Goal: Task Accomplishment & Management: Use online tool/utility

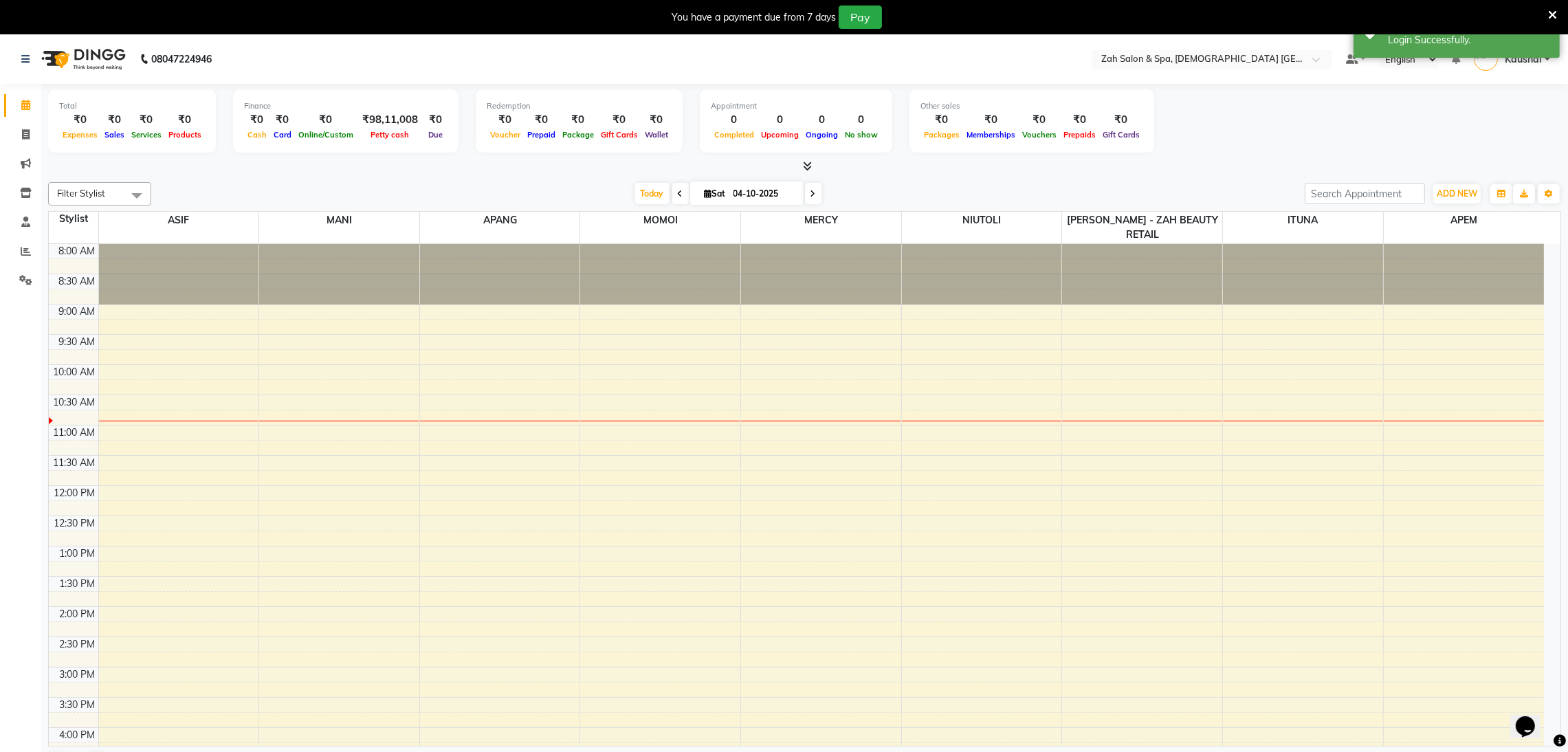
click at [1557, 13] on div "You have a payment due from 7 days Pay" at bounding box center [784, 17] width 1568 height 34
click at [1555, 14] on icon at bounding box center [1552, 15] width 9 height 12
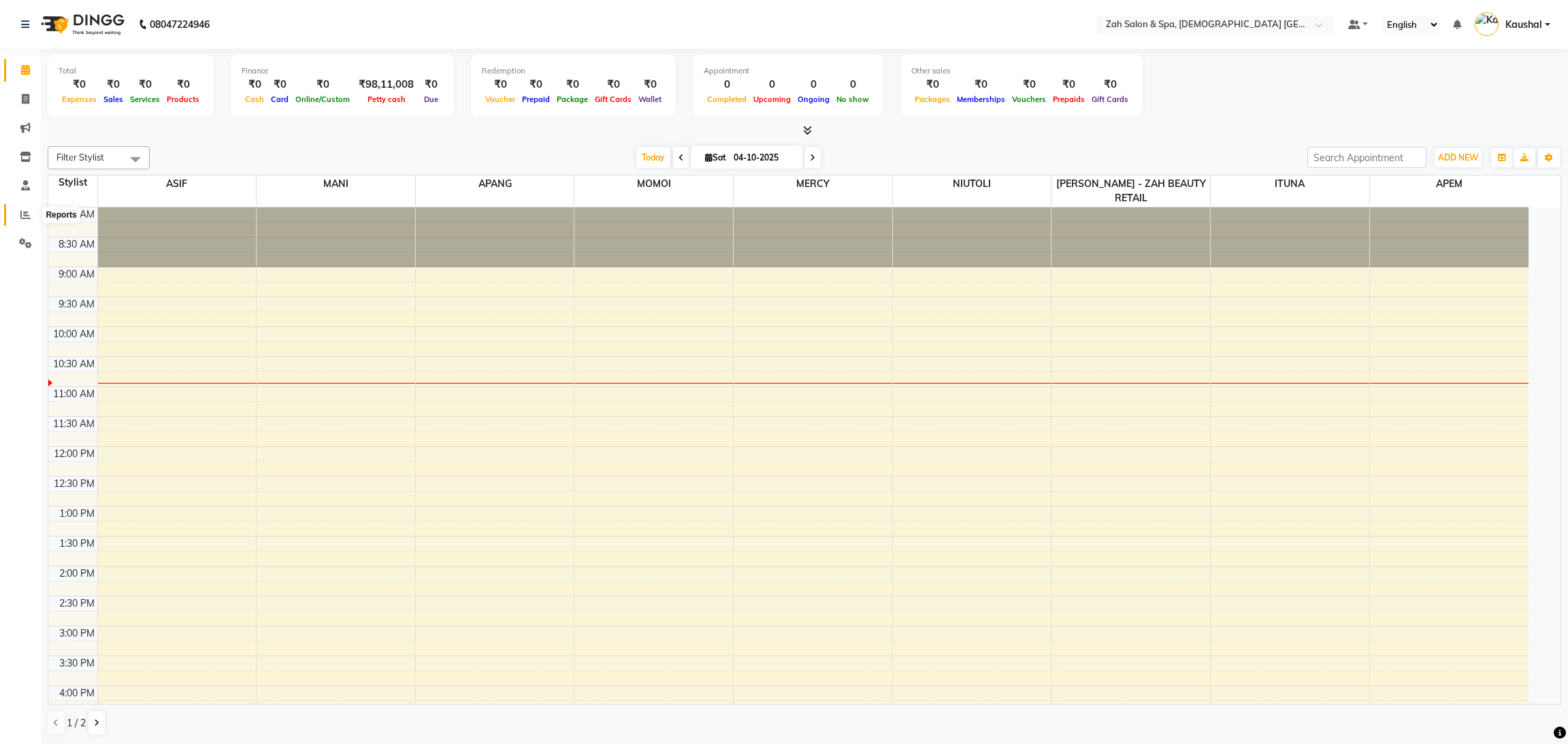
click at [32, 218] on span at bounding box center [25, 214] width 24 height 15
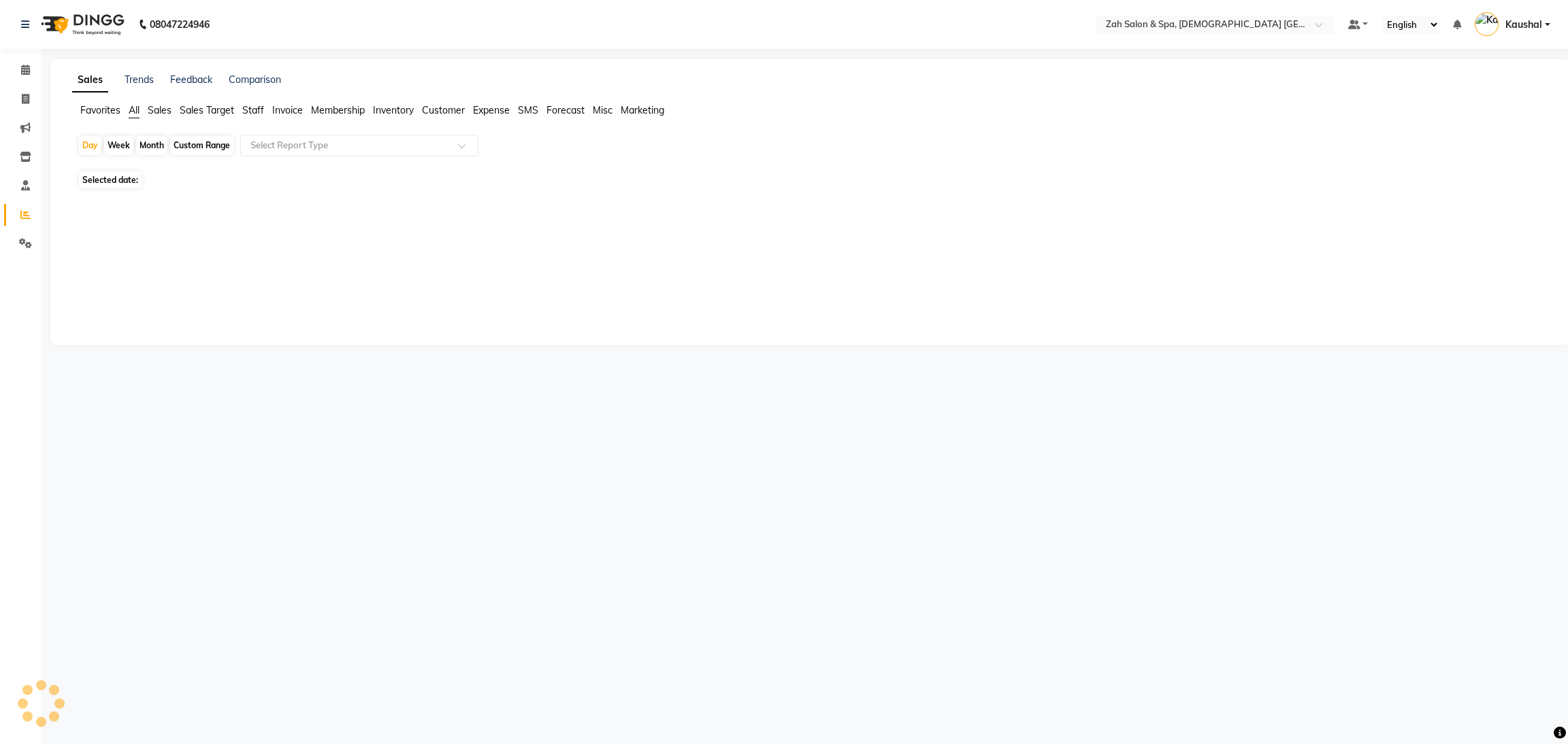
click at [106, 177] on span "Selected date:" at bounding box center [110, 180] width 63 height 17
select select "10"
select select "2025"
click at [171, 251] on span "3" at bounding box center [173, 251] width 22 height 22
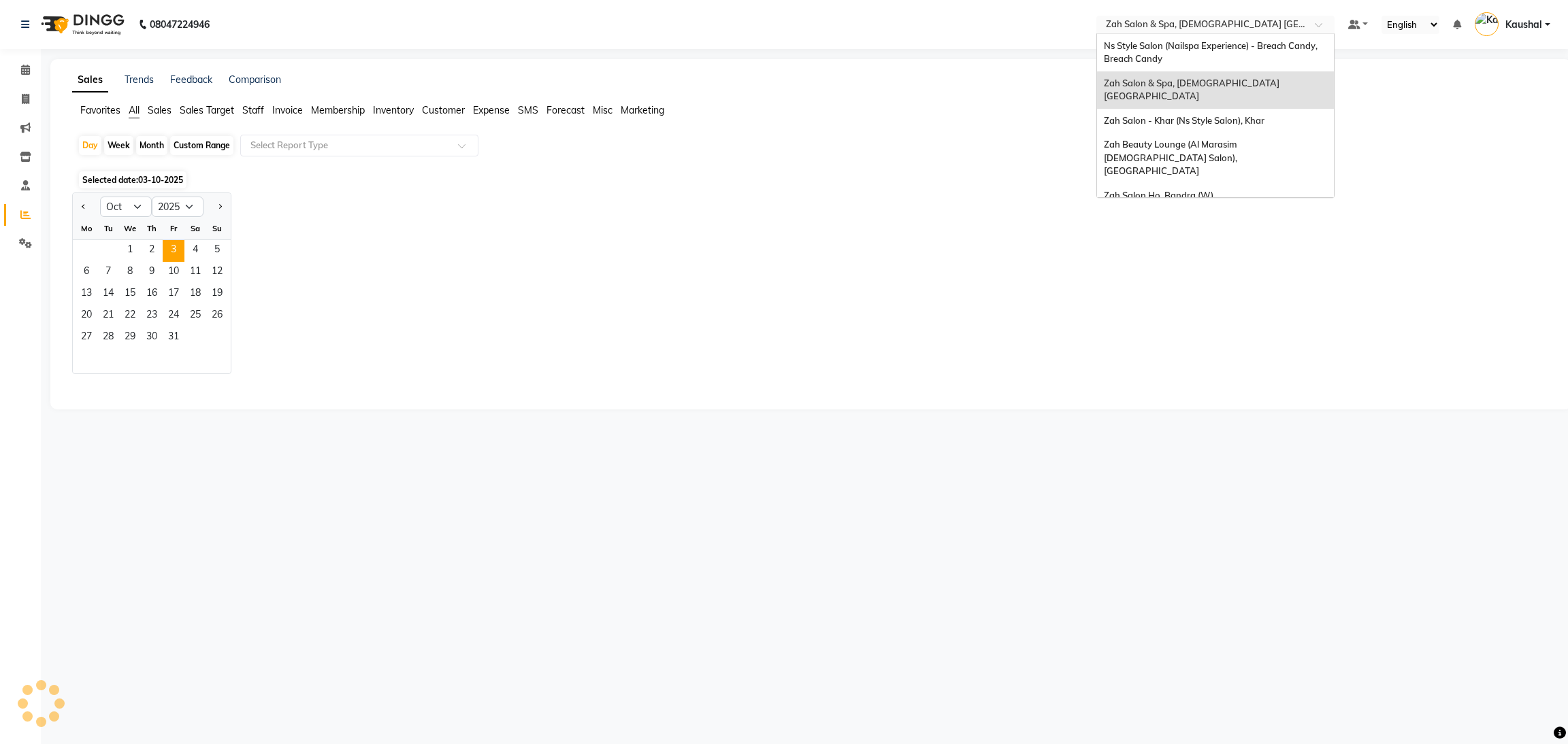
click at [1217, 23] on input "text" at bounding box center [1202, 25] width 197 height 14
click at [1180, 139] on div "Zah Beauty Lounge (Al Marasim Ladies Salon), Dubai" at bounding box center [1215, 158] width 236 height 51
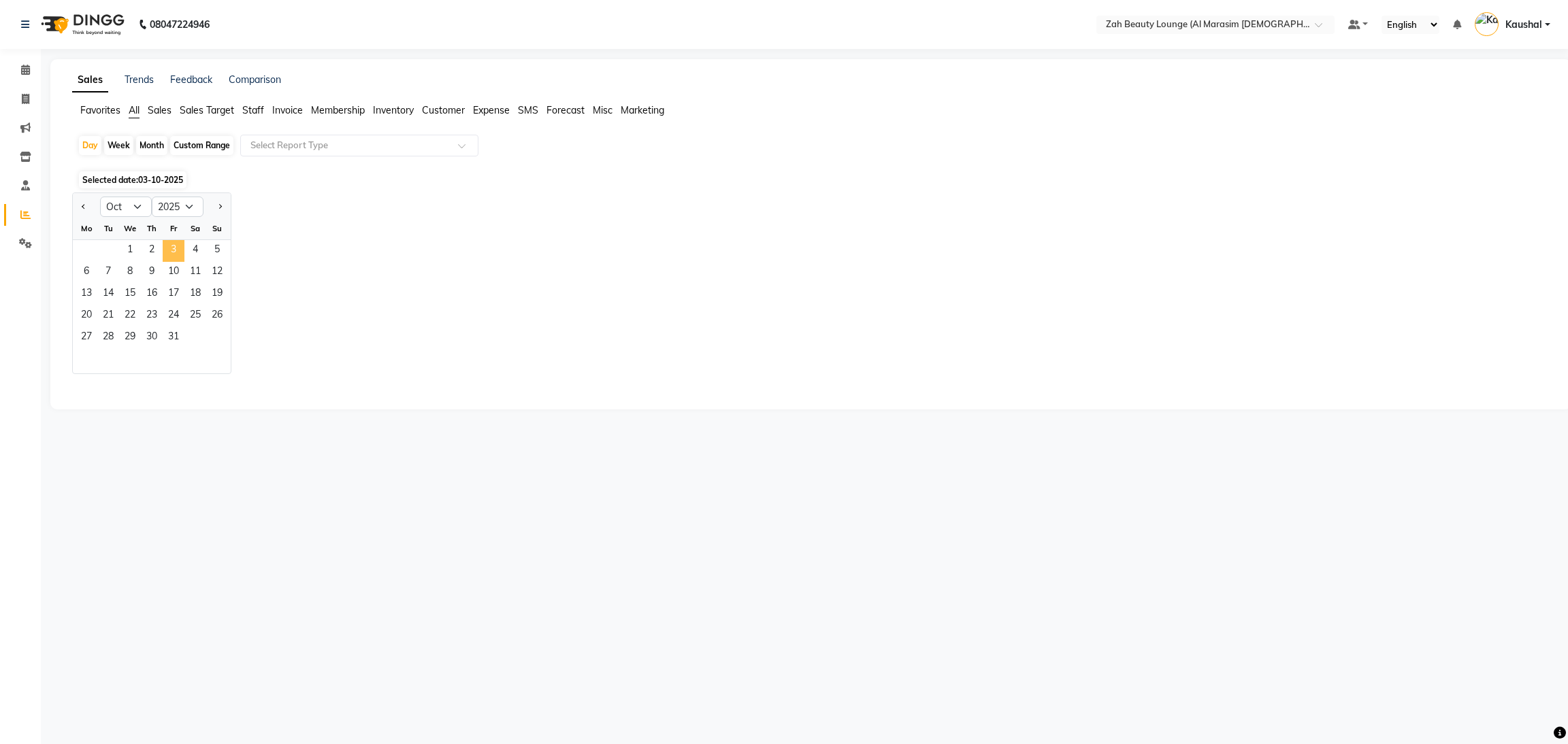
click at [173, 257] on span "3" at bounding box center [173, 251] width 22 height 22
click at [370, 275] on div "Jan Feb Mar Apr May Jun Jul Aug Sep Oct Nov Dec 2015 2016 2017 2018 2019 2020 2…" at bounding box center [811, 283] width 1477 height 182
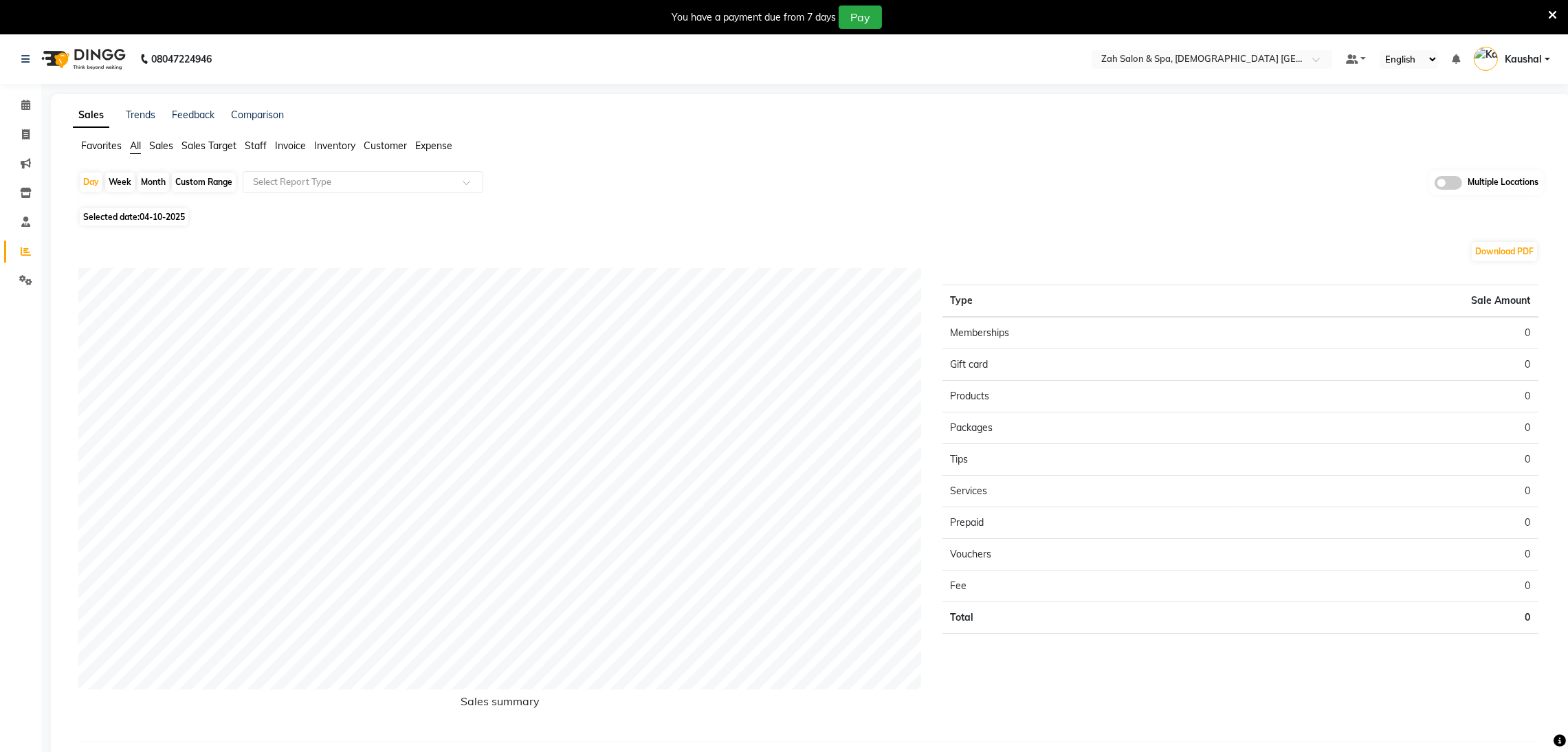
click at [1552, 12] on icon at bounding box center [1552, 15] width 9 height 12
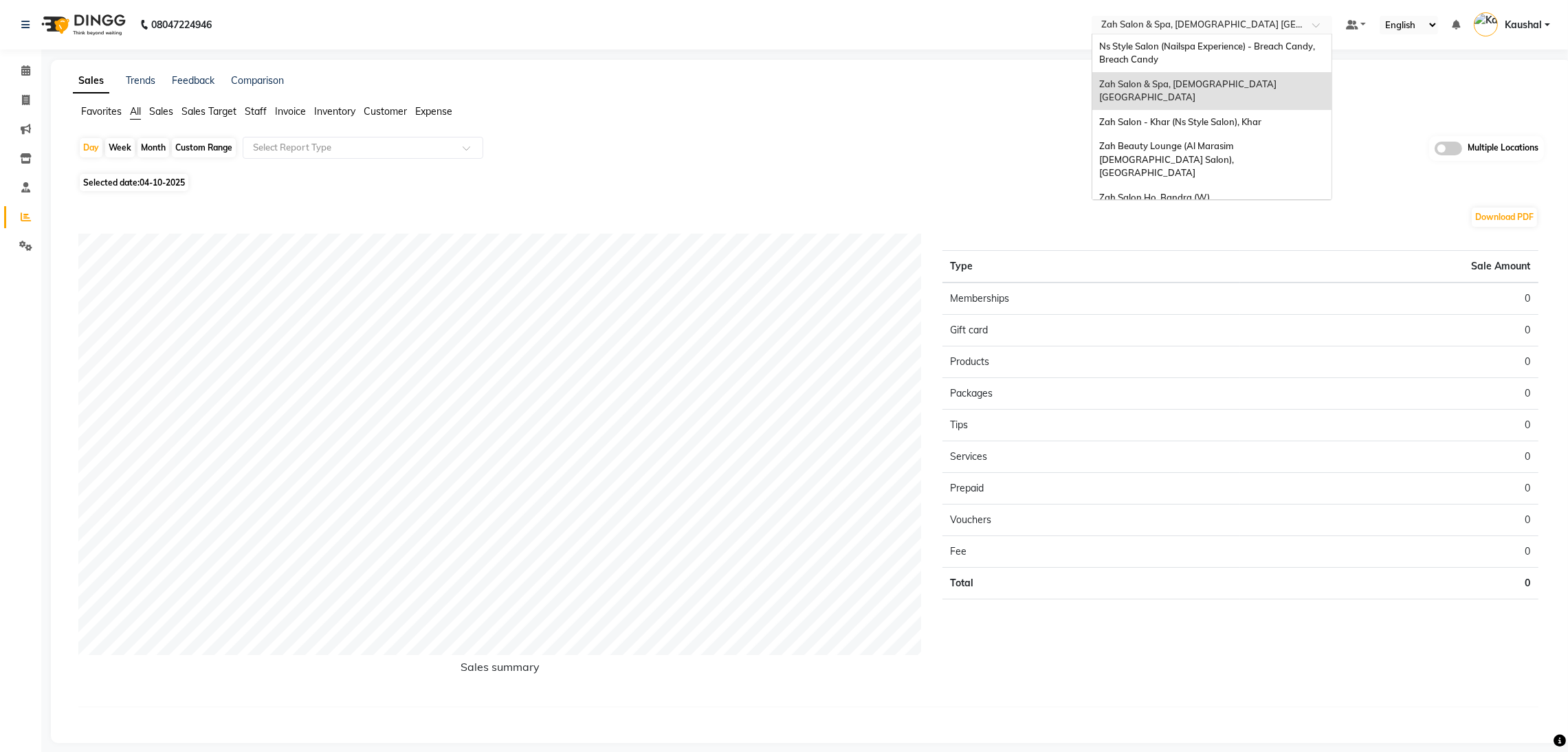
click at [1263, 23] on input "text" at bounding box center [1198, 25] width 199 height 14
click at [1164, 144] on div "Zah Beauty Lounge (Al Marasim [DEMOGRAPHIC_DATA] Salon), [GEOGRAPHIC_DATA]" at bounding box center [1212, 159] width 239 height 52
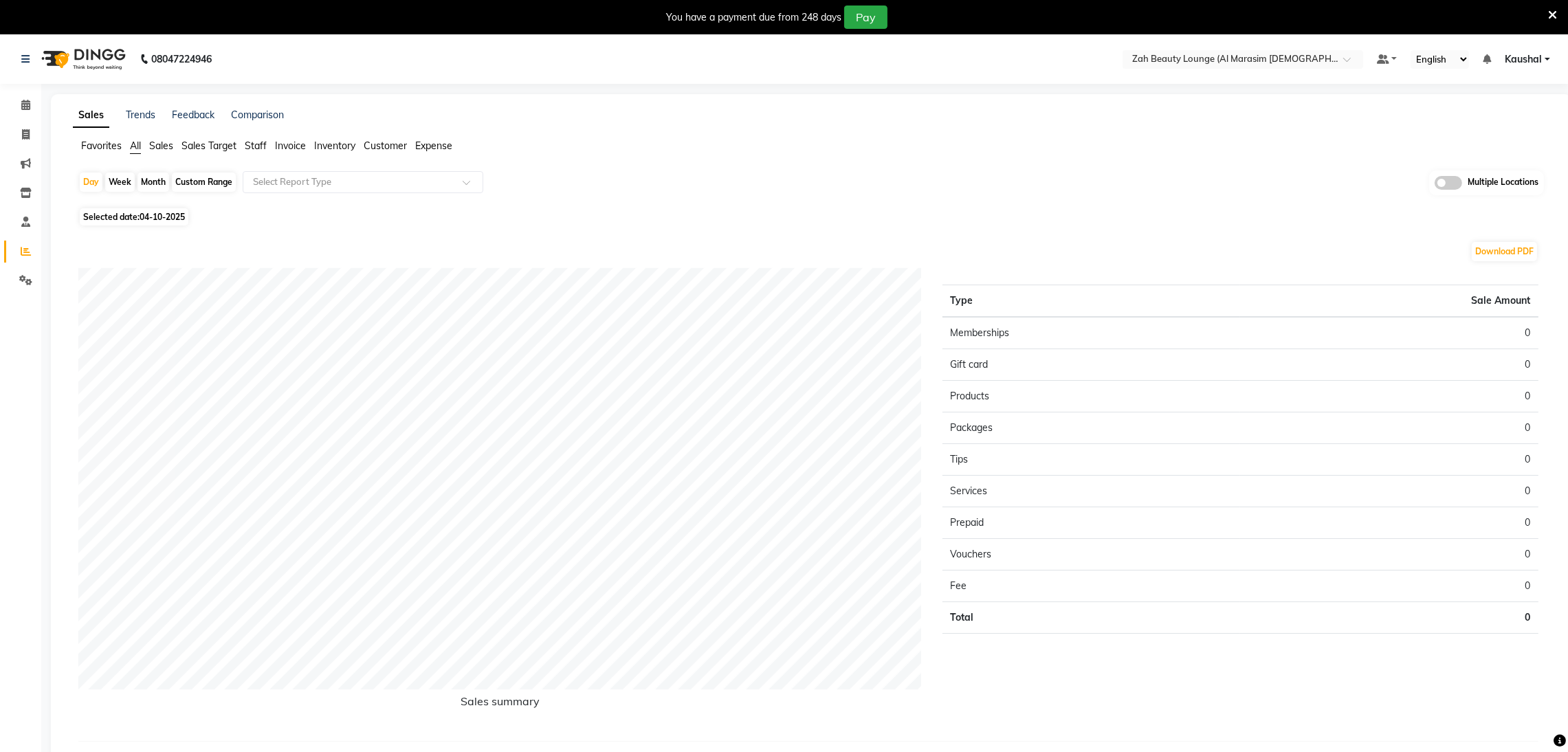
click at [1555, 17] on icon at bounding box center [1552, 15] width 9 height 12
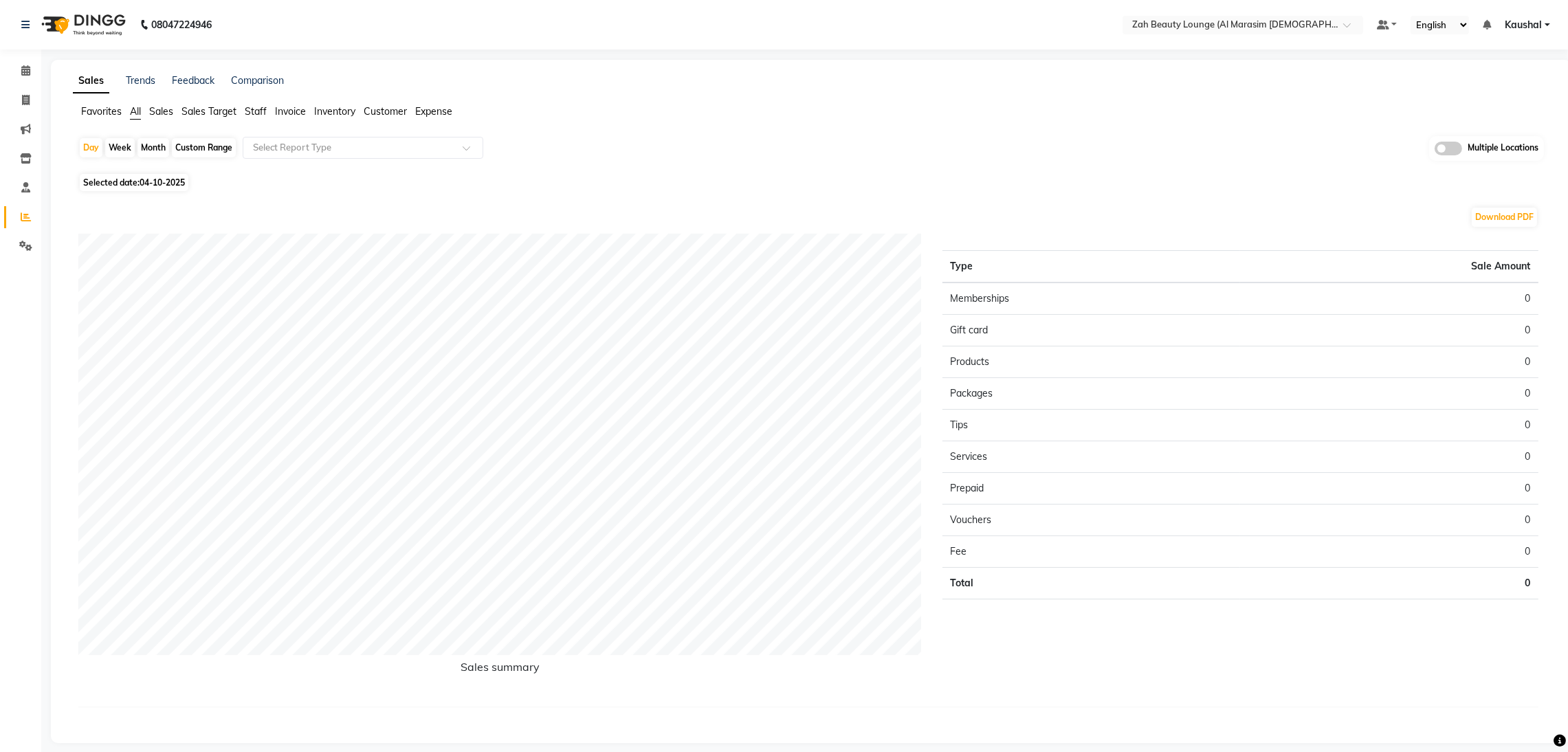
click at [133, 181] on span "Selected date: 04-10-2025" at bounding box center [134, 182] width 108 height 17
select select "10"
select select "2025"
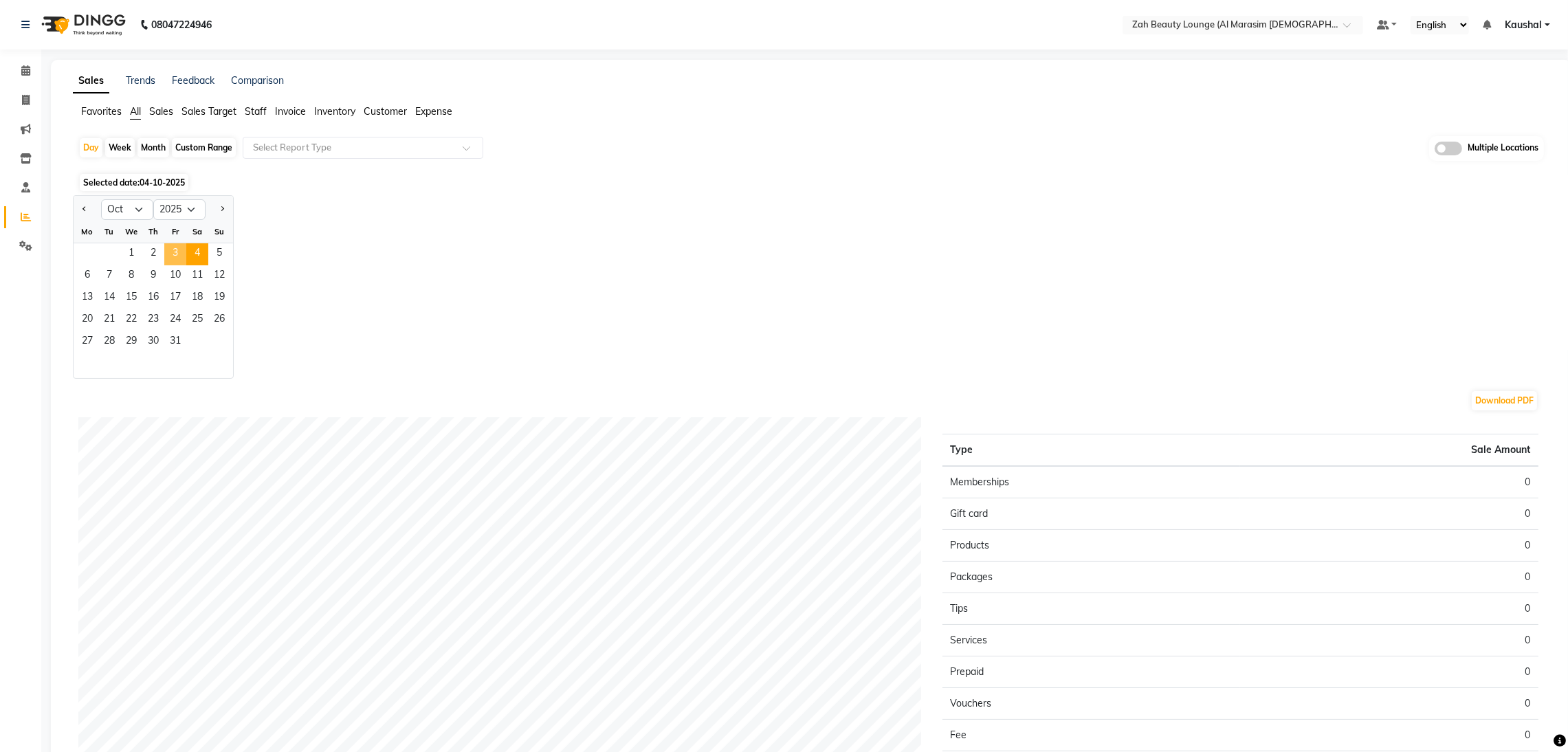
click at [176, 253] on span "3" at bounding box center [175, 254] width 22 height 22
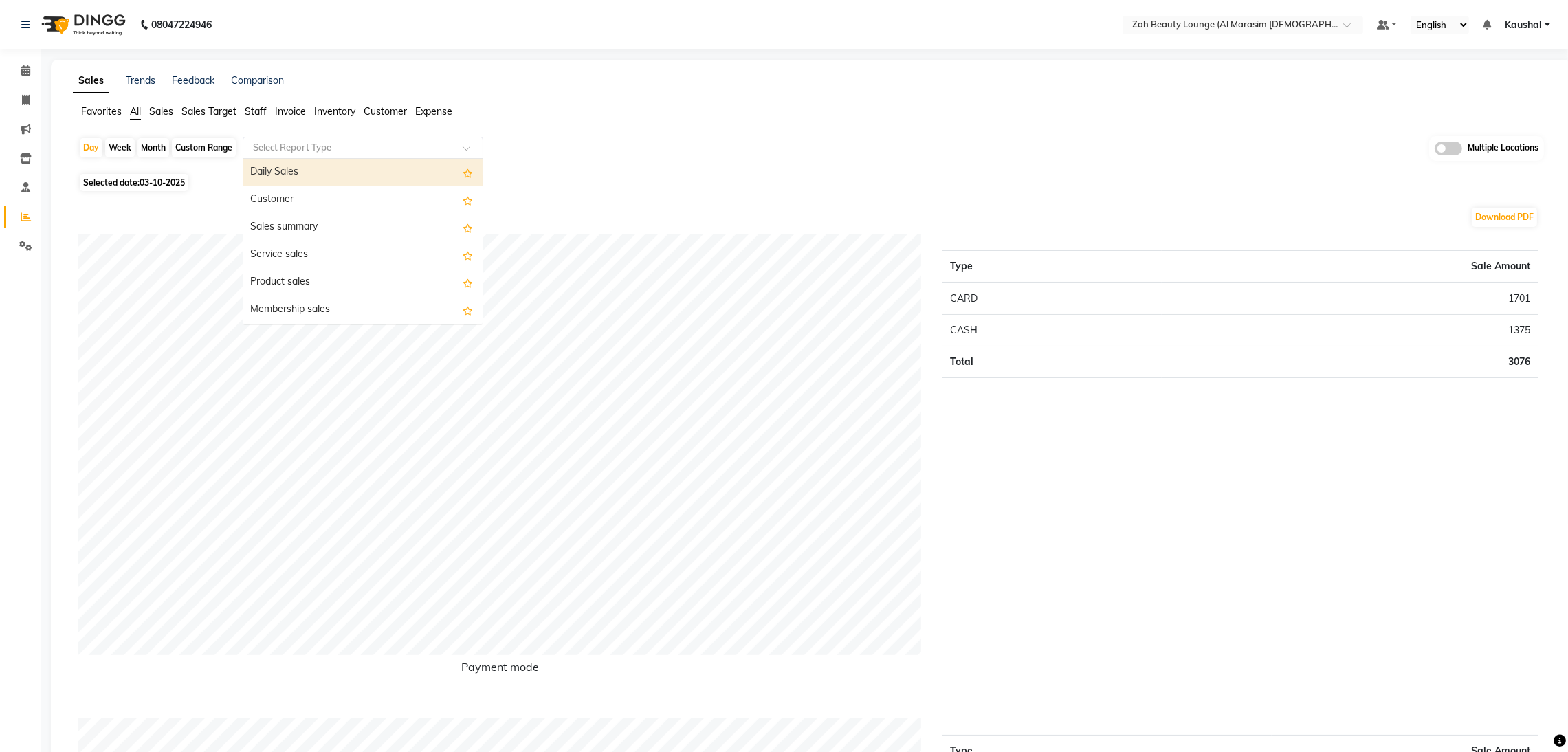
click at [465, 149] on span at bounding box center [471, 152] width 17 height 14
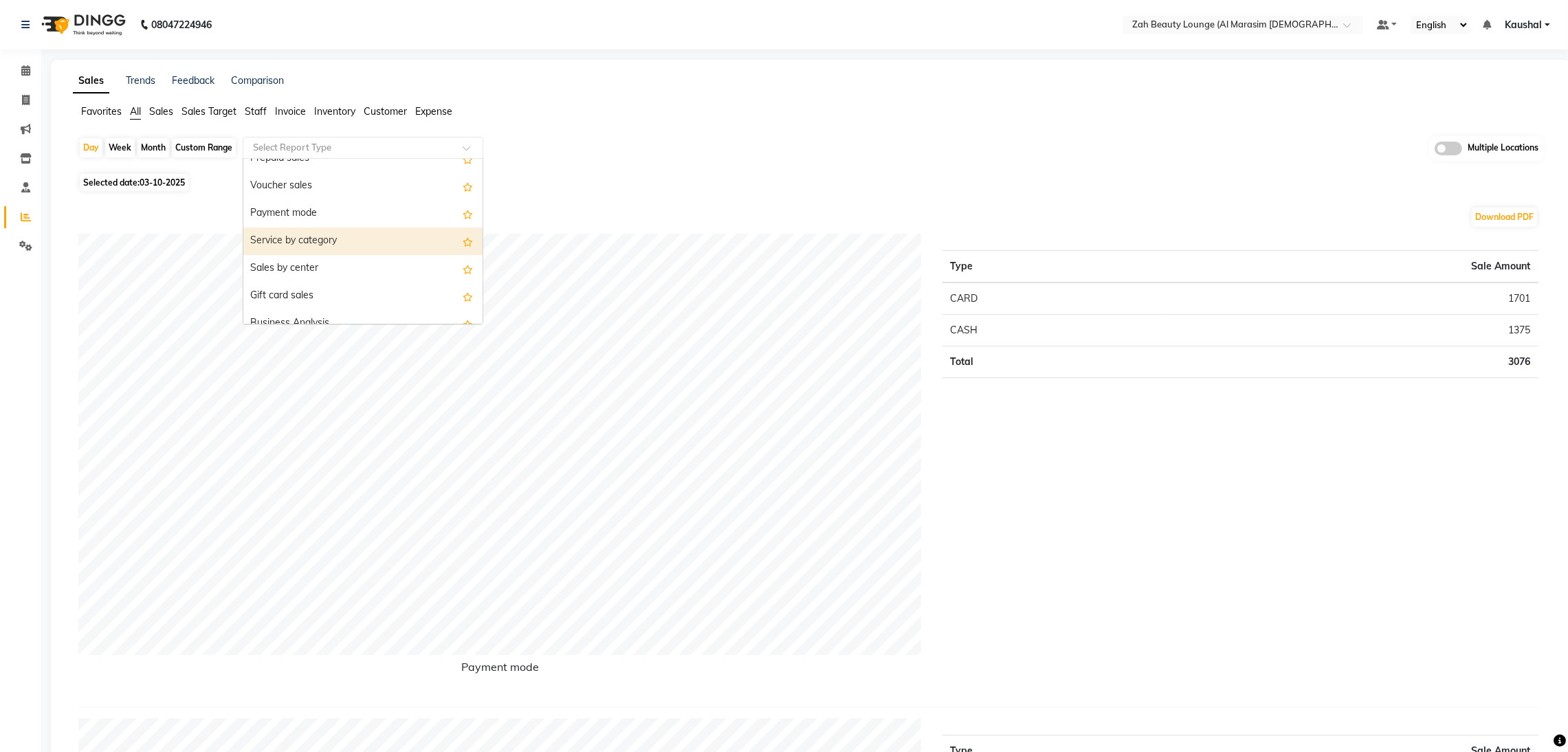
click at [331, 241] on div "Service by category" at bounding box center [362, 241] width 239 height 28
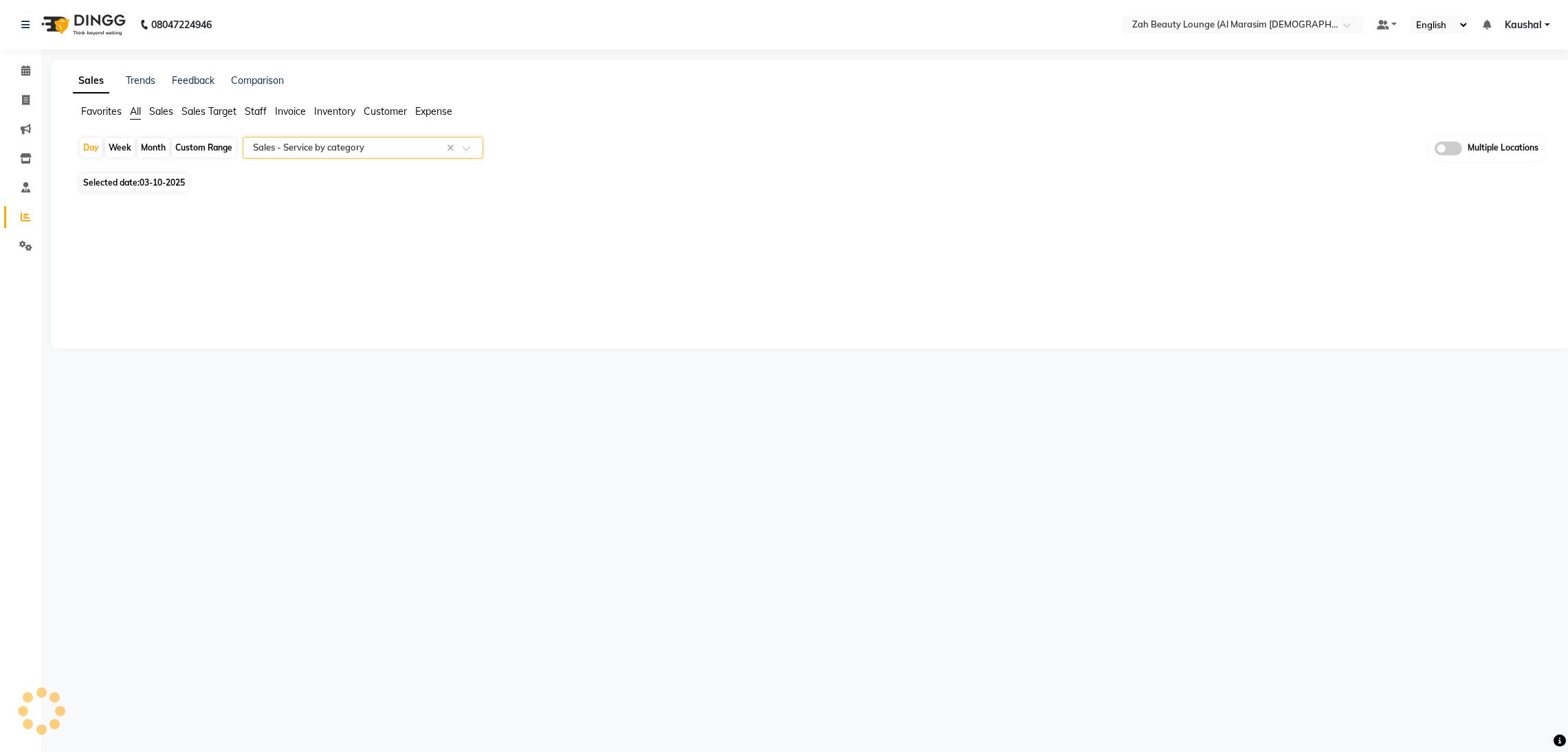
select select "full_report"
select select "csv"
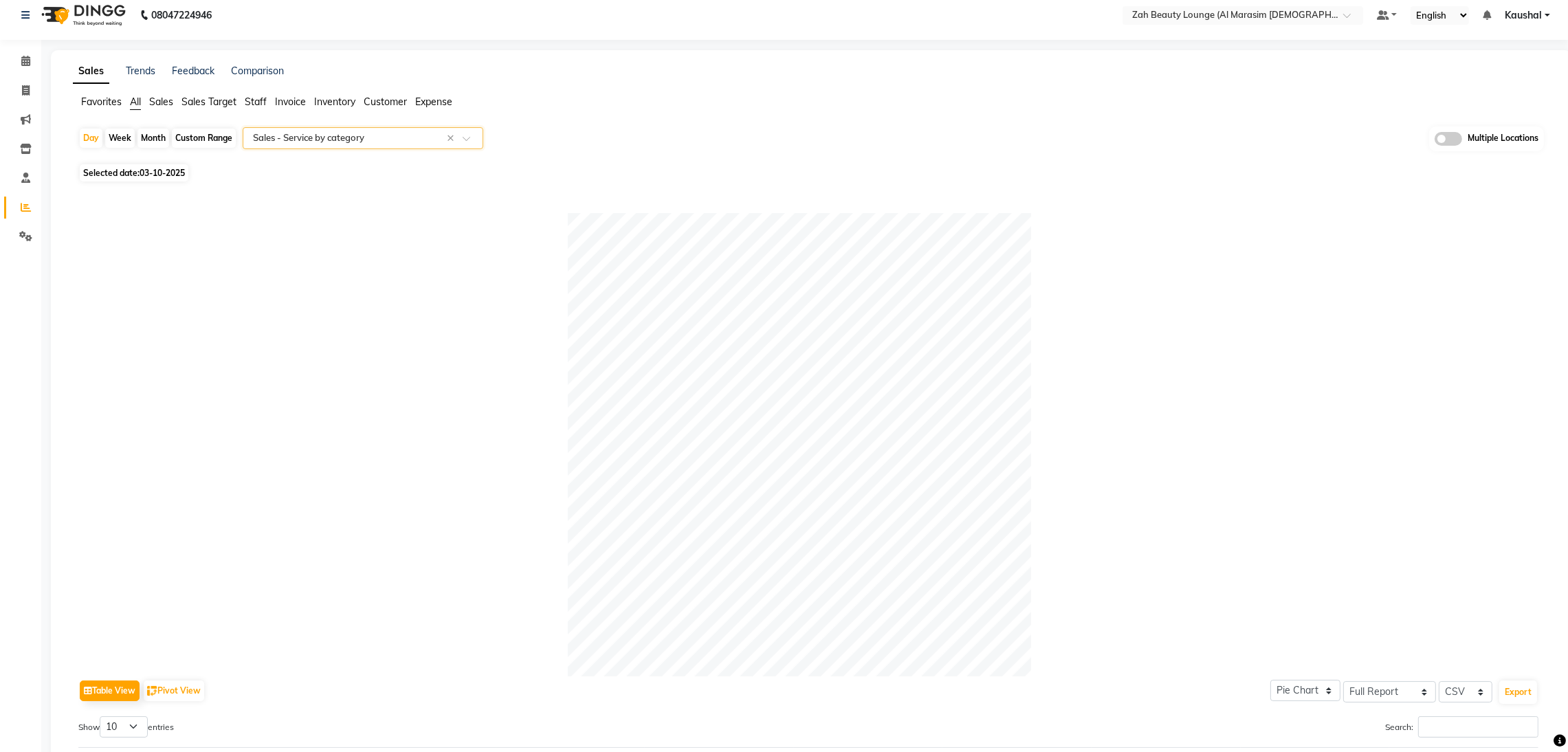
scroll to position [0, 0]
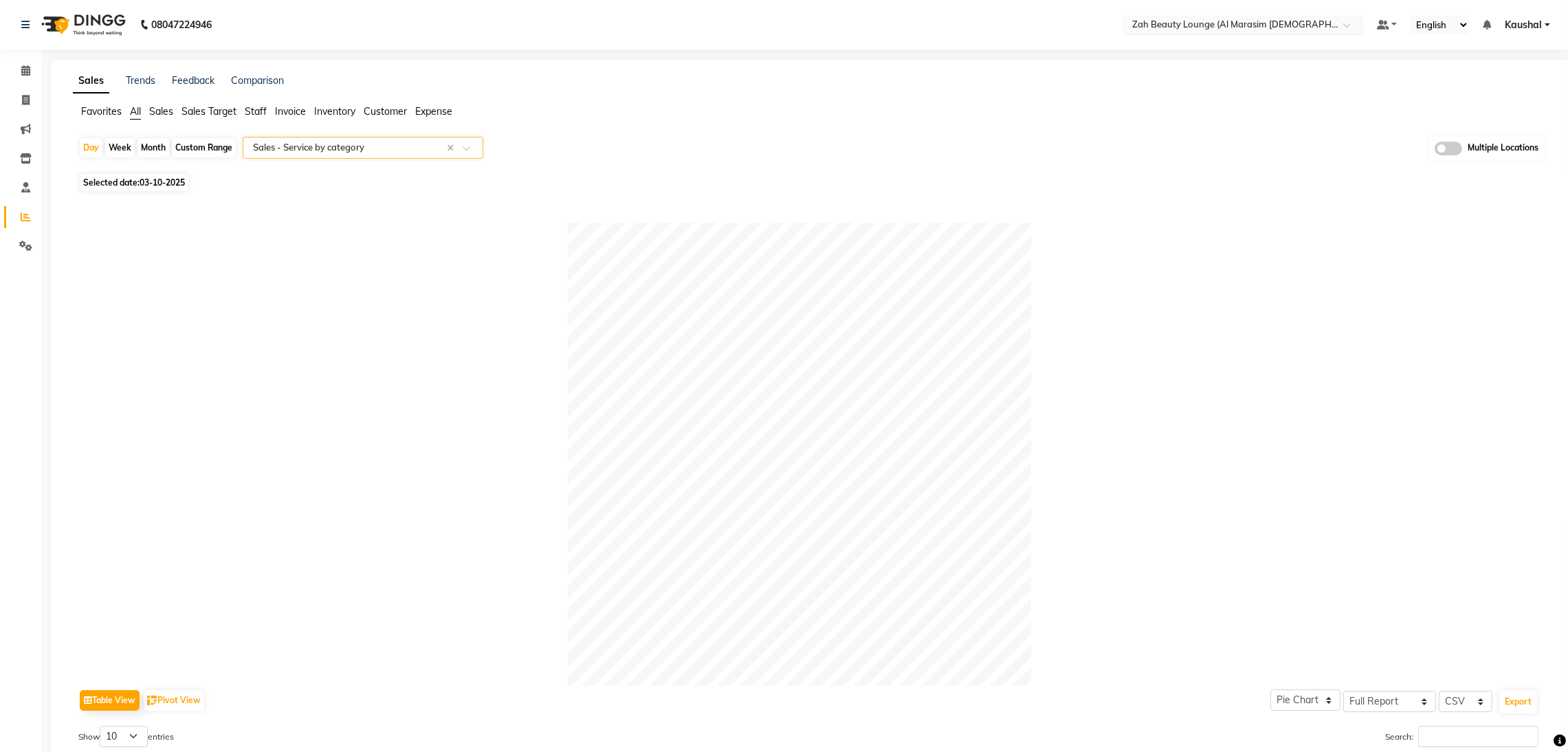
click at [1246, 24] on input "text" at bounding box center [1229, 25] width 199 height 14
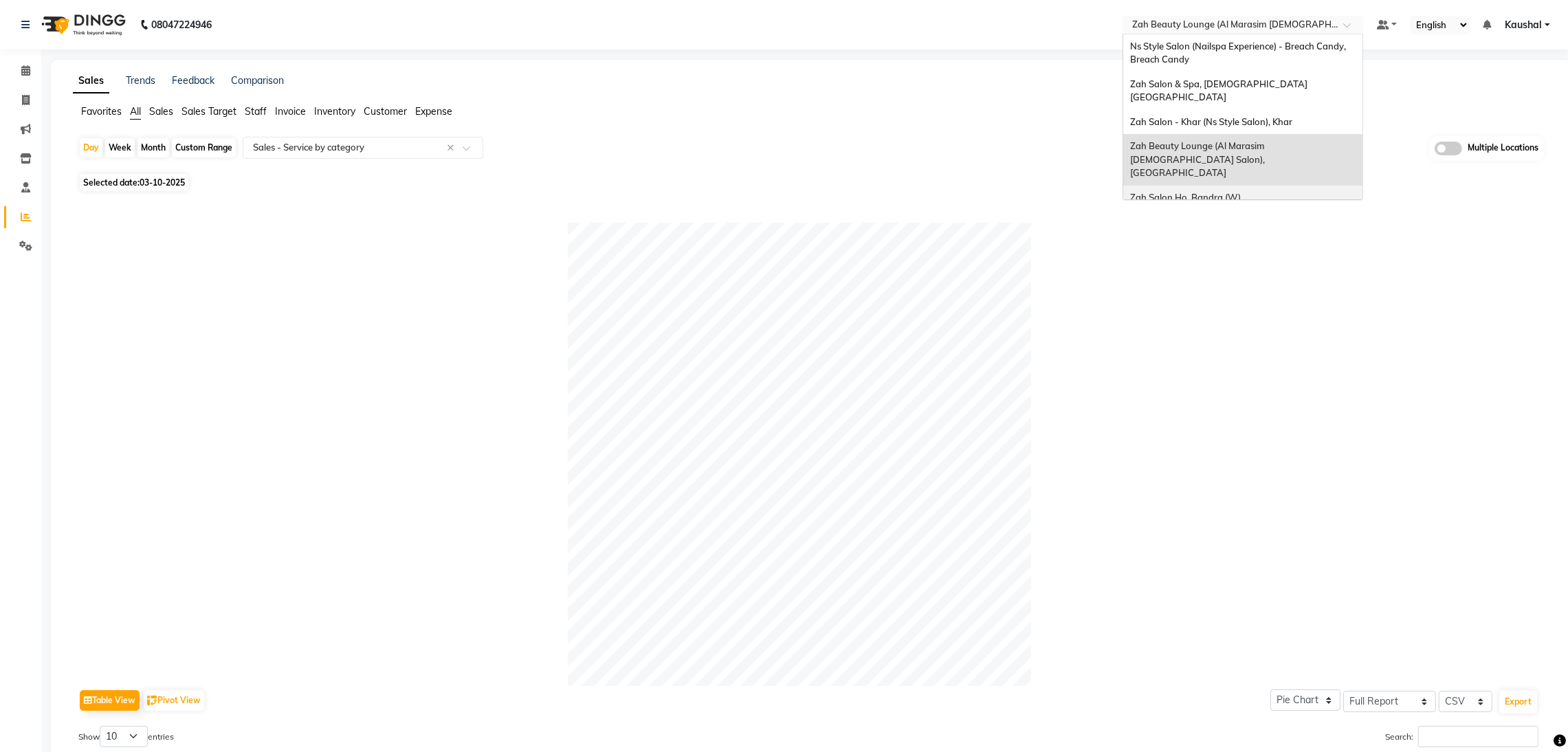
scroll to position [32, 0]
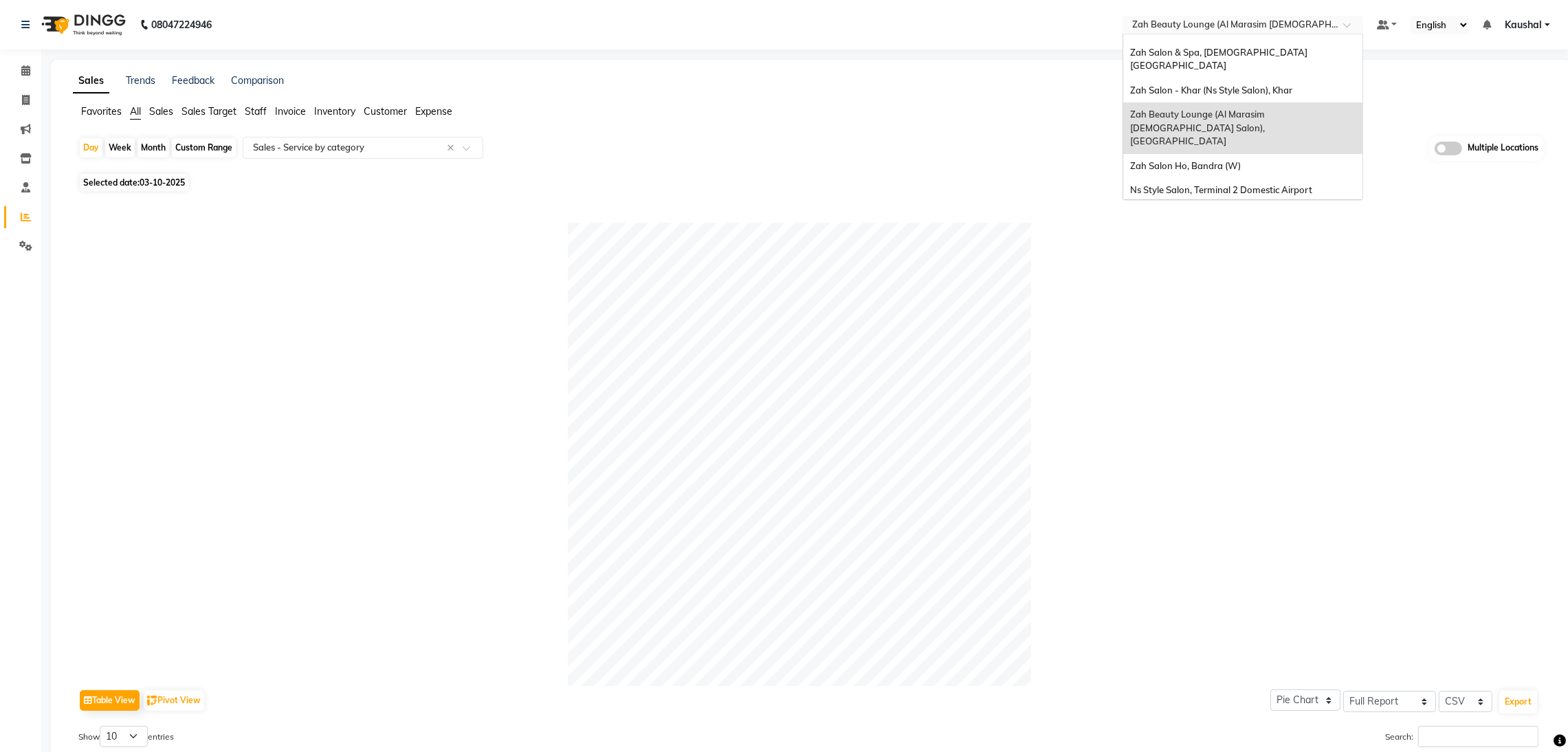
click at [1242, 209] on span "Ns Style Salon, Terminal 1 Domestic Airport" at bounding box center [1222, 214] width 182 height 11
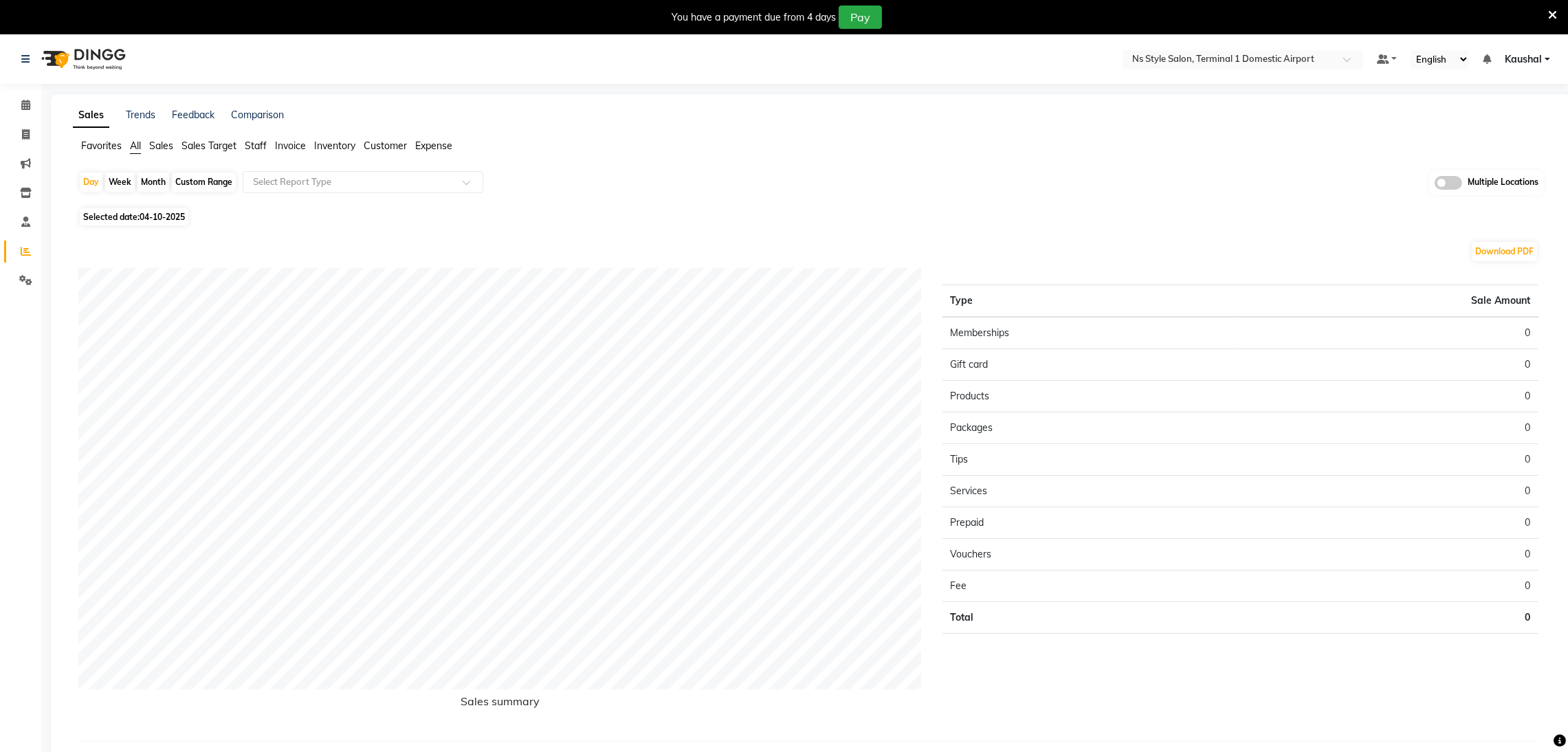
click at [150, 216] on span "04-10-2025" at bounding box center [162, 217] width 45 height 11
select select "10"
select select "2025"
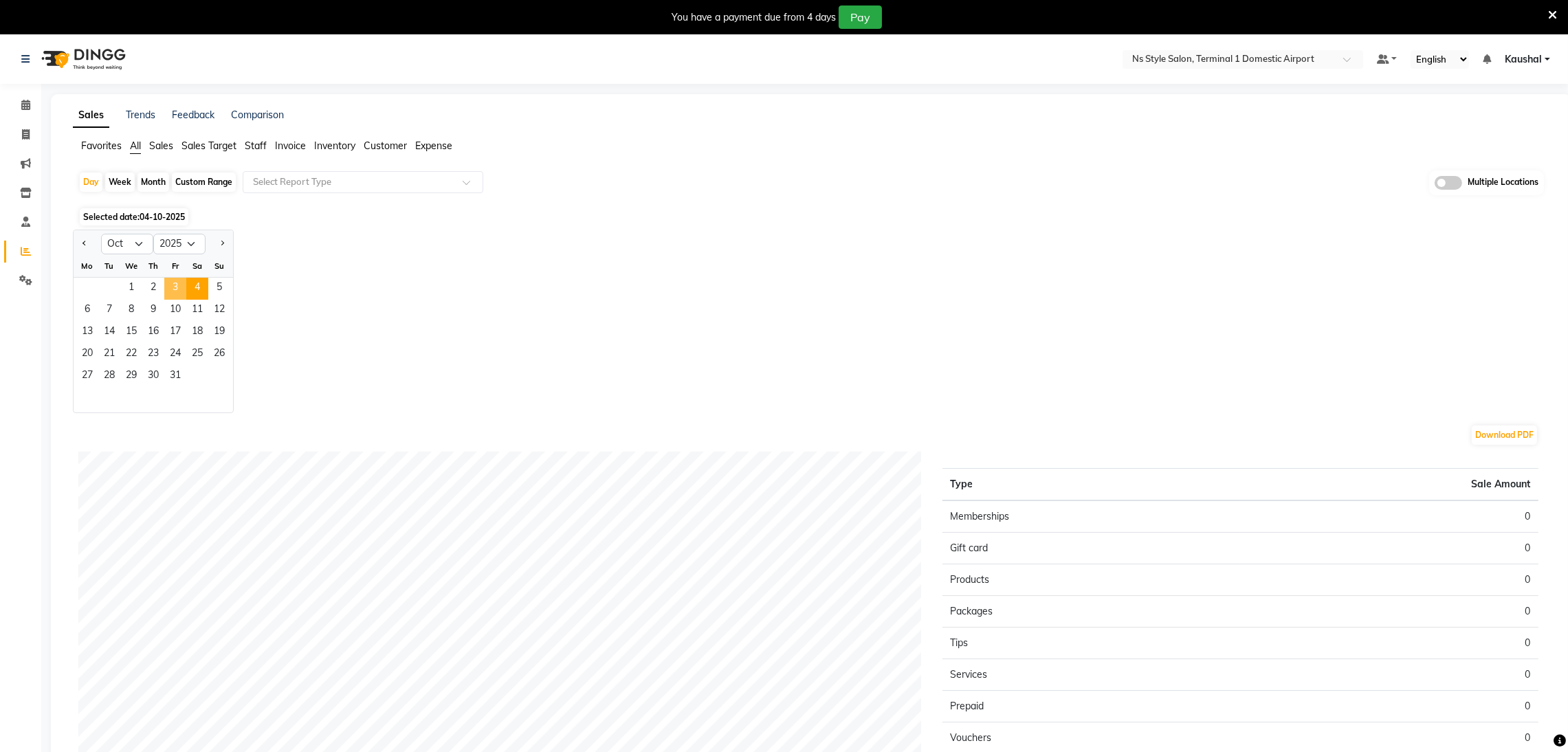
click at [172, 292] on span "3" at bounding box center [175, 288] width 22 height 22
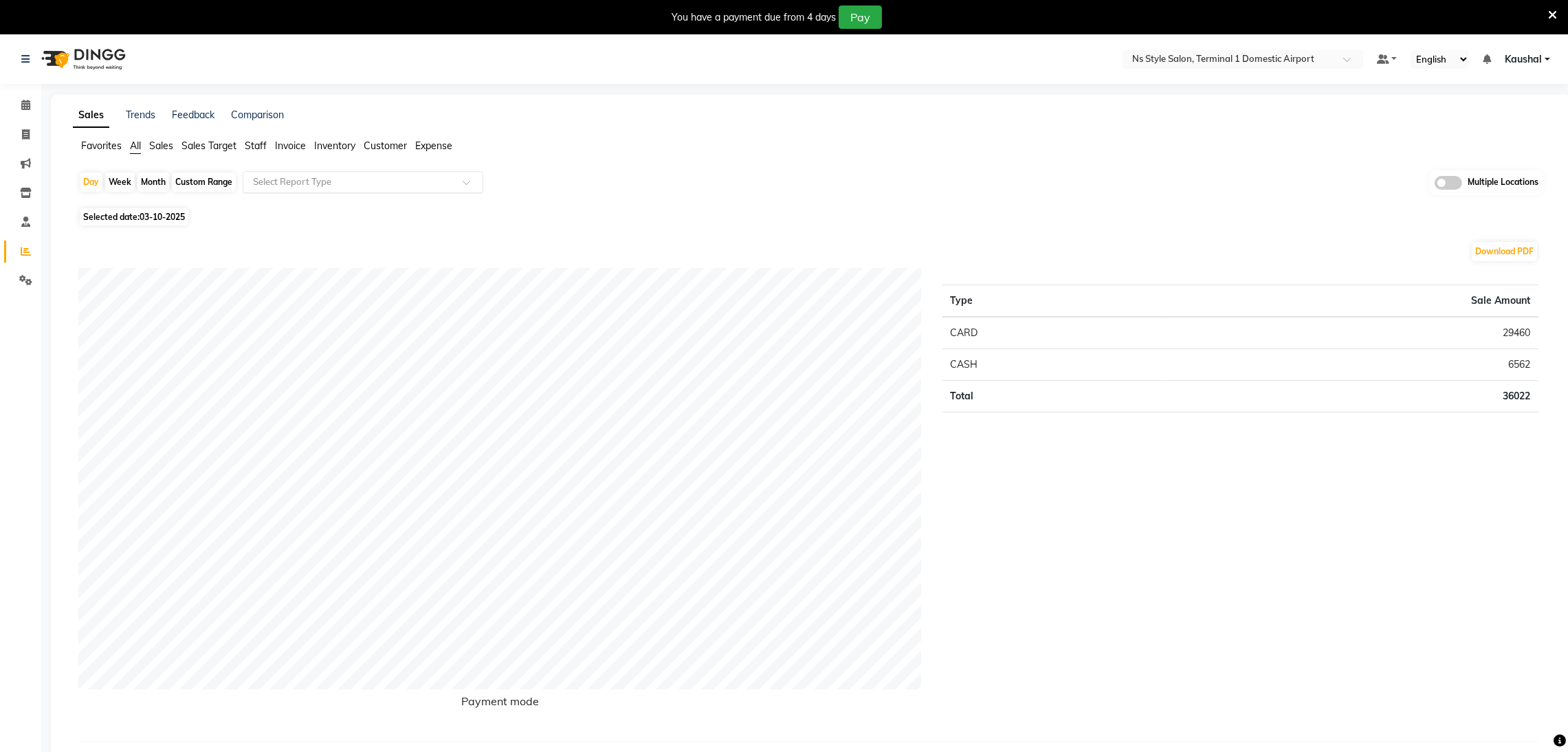
click at [471, 185] on span at bounding box center [471, 186] width 17 height 14
click at [276, 319] on div "Product sales" at bounding box center [362, 317] width 239 height 28
select select "full_report"
select select "csv"
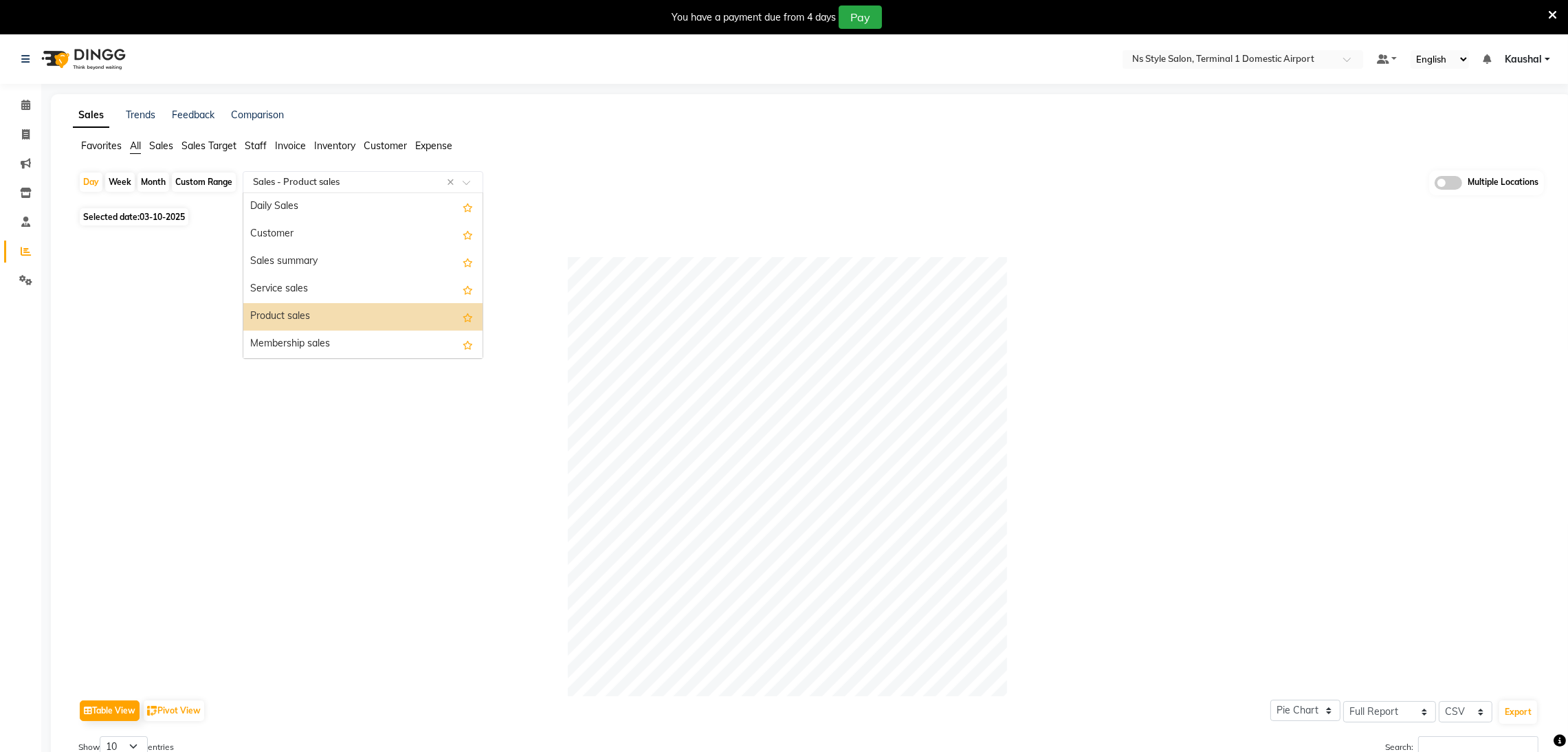
click at [467, 190] on span at bounding box center [471, 186] width 17 height 14
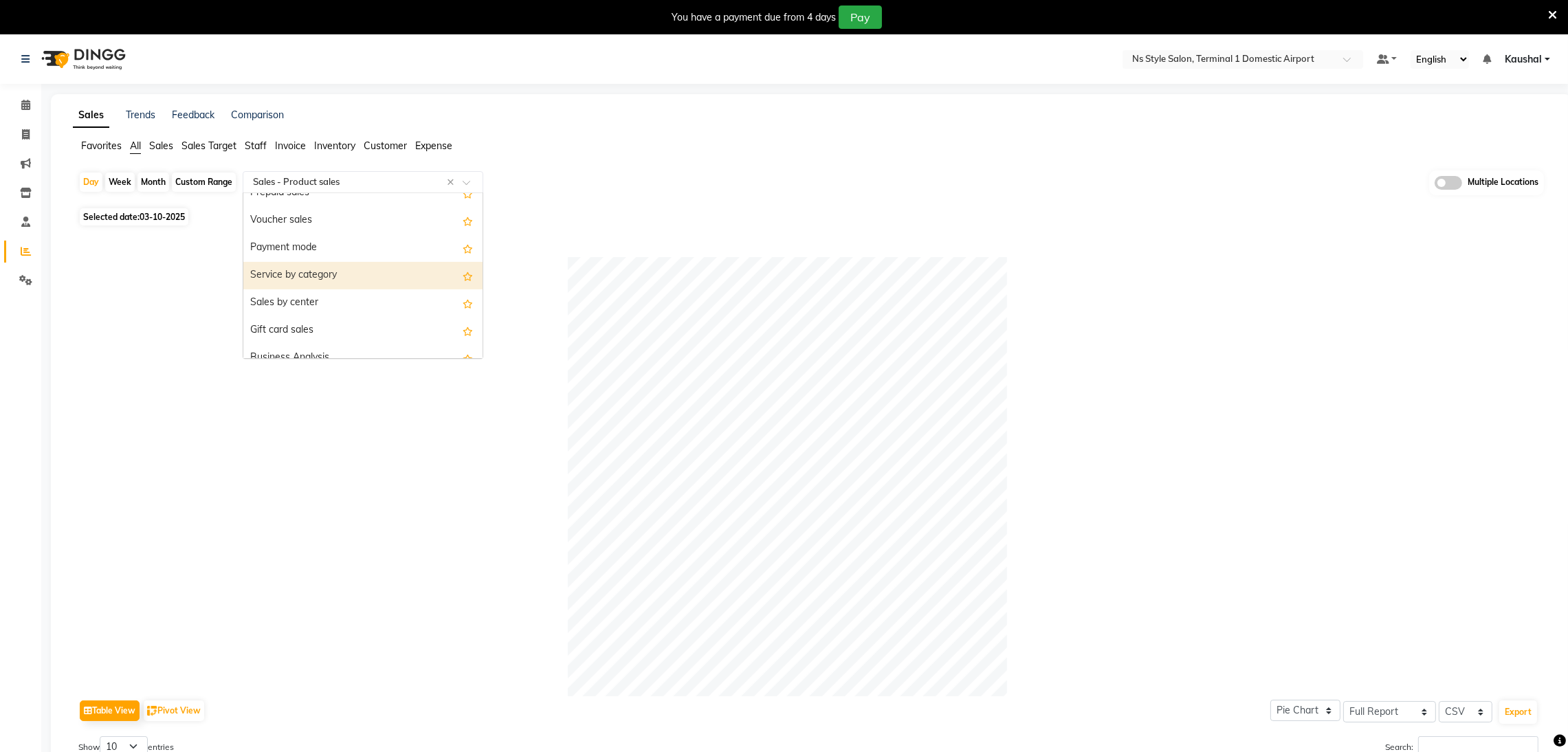
click at [304, 270] on div "Service by category" at bounding box center [362, 276] width 239 height 28
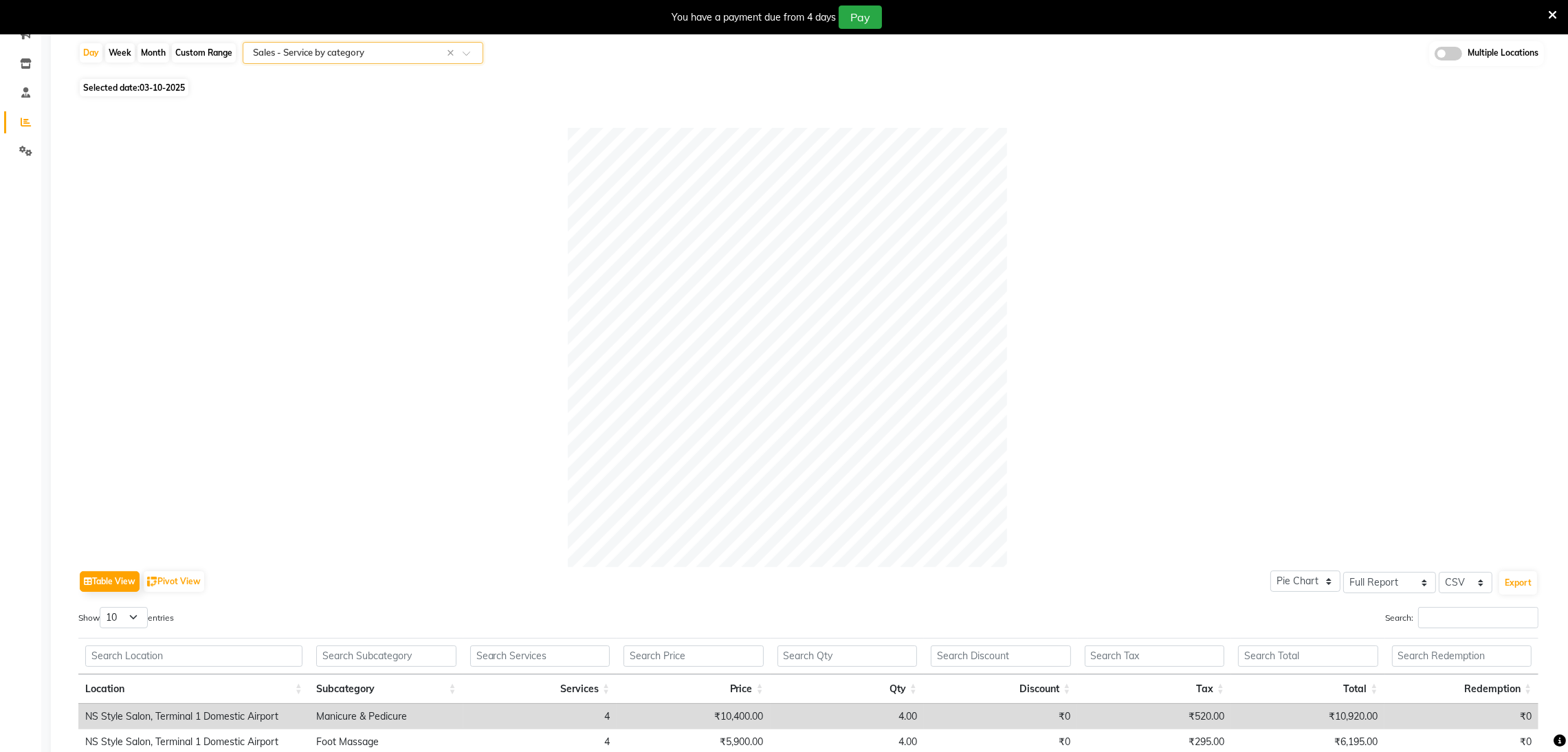
scroll to position [0, 0]
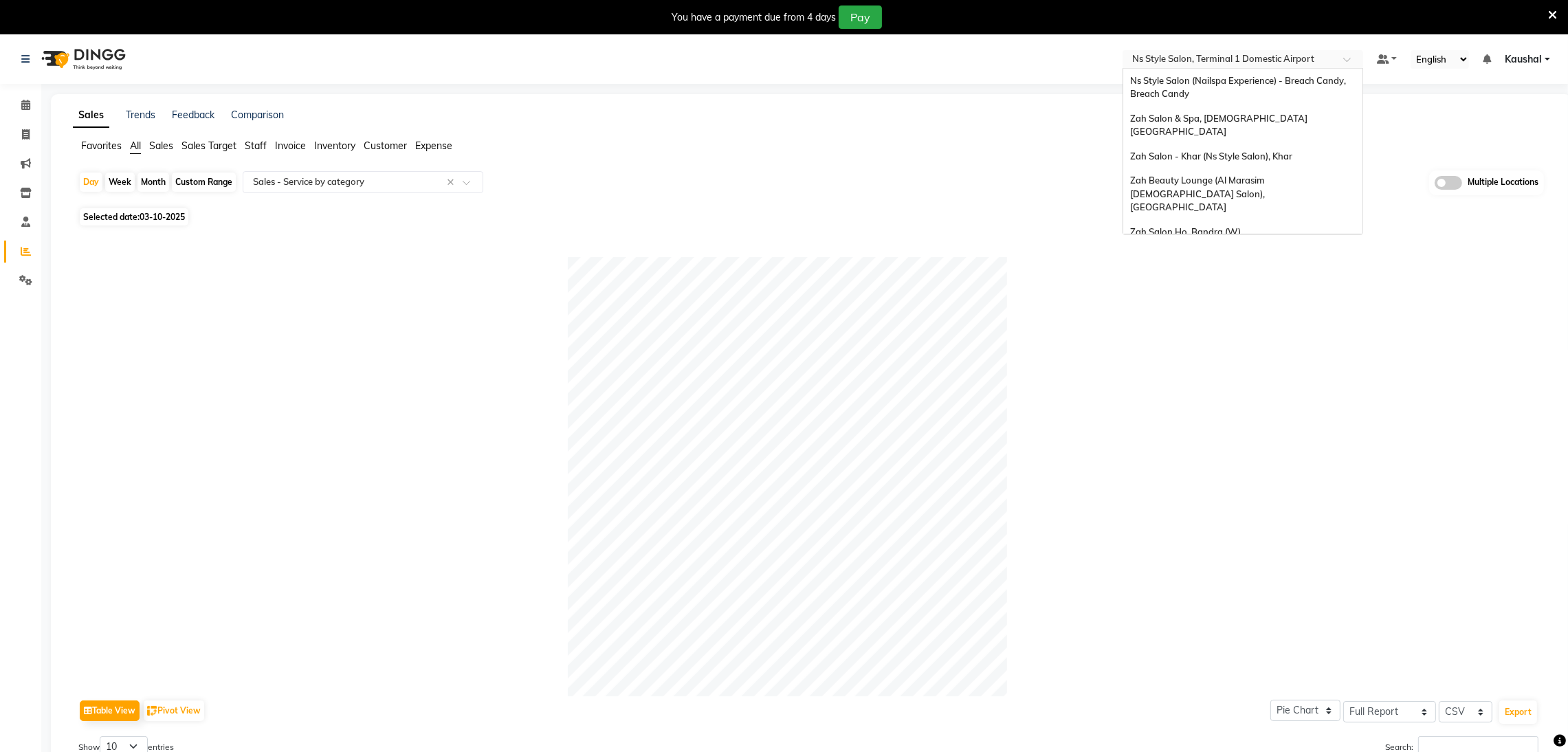
click at [1233, 62] on input "text" at bounding box center [1229, 60] width 199 height 14
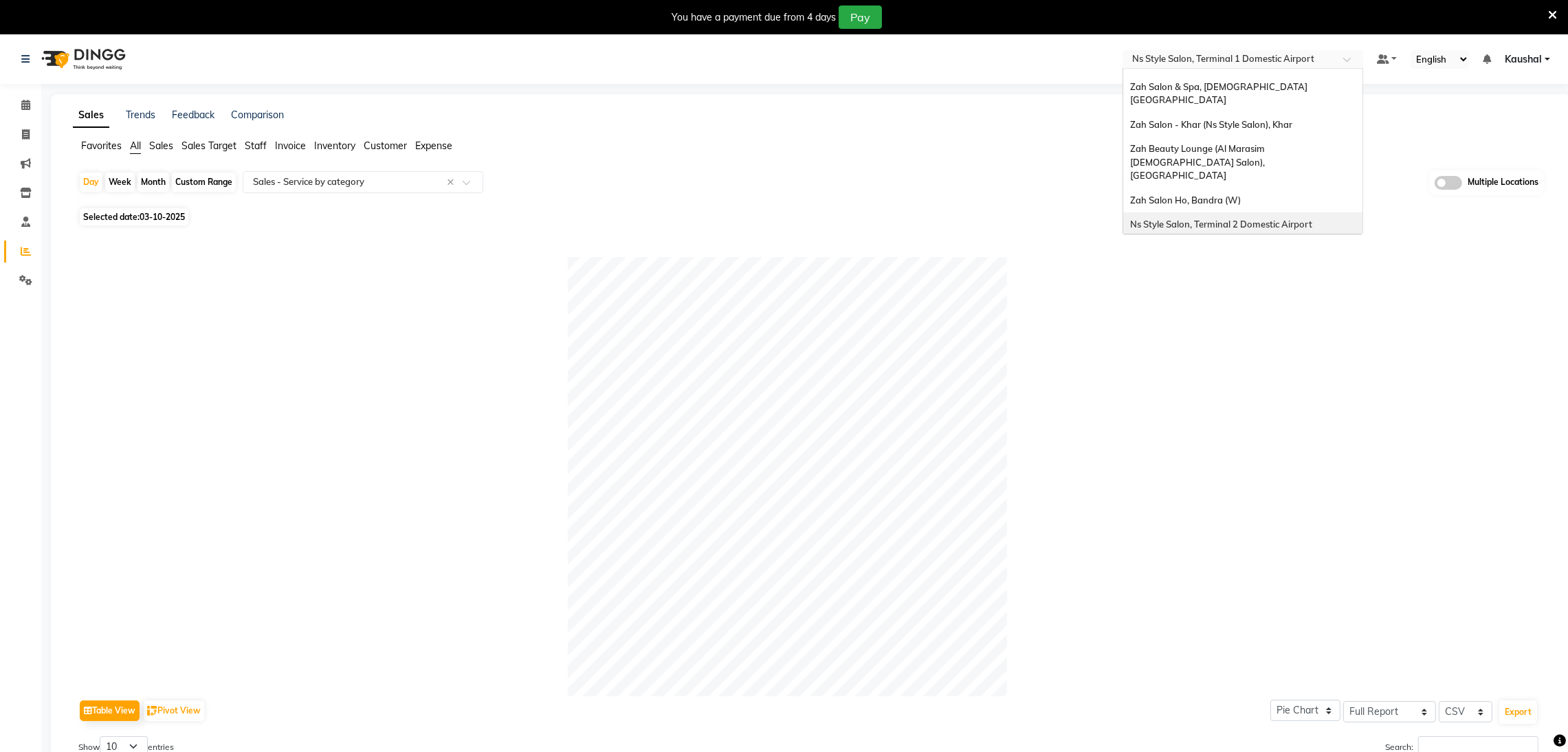
click at [1246, 218] on span "Ns Style Salon, Terminal 2 Domestic Airport" at bounding box center [1222, 223] width 182 height 11
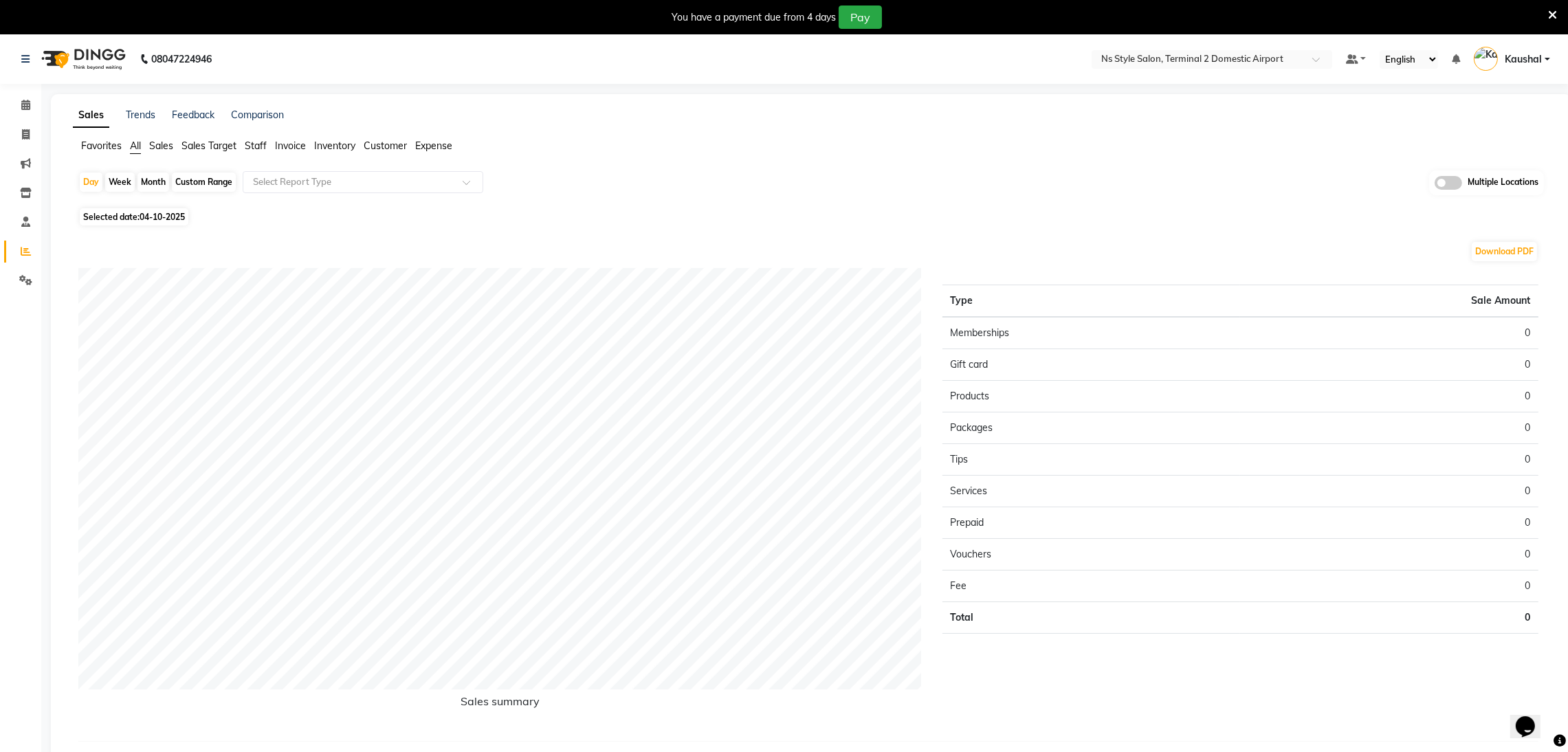
click at [1552, 16] on icon at bounding box center [1552, 15] width 9 height 12
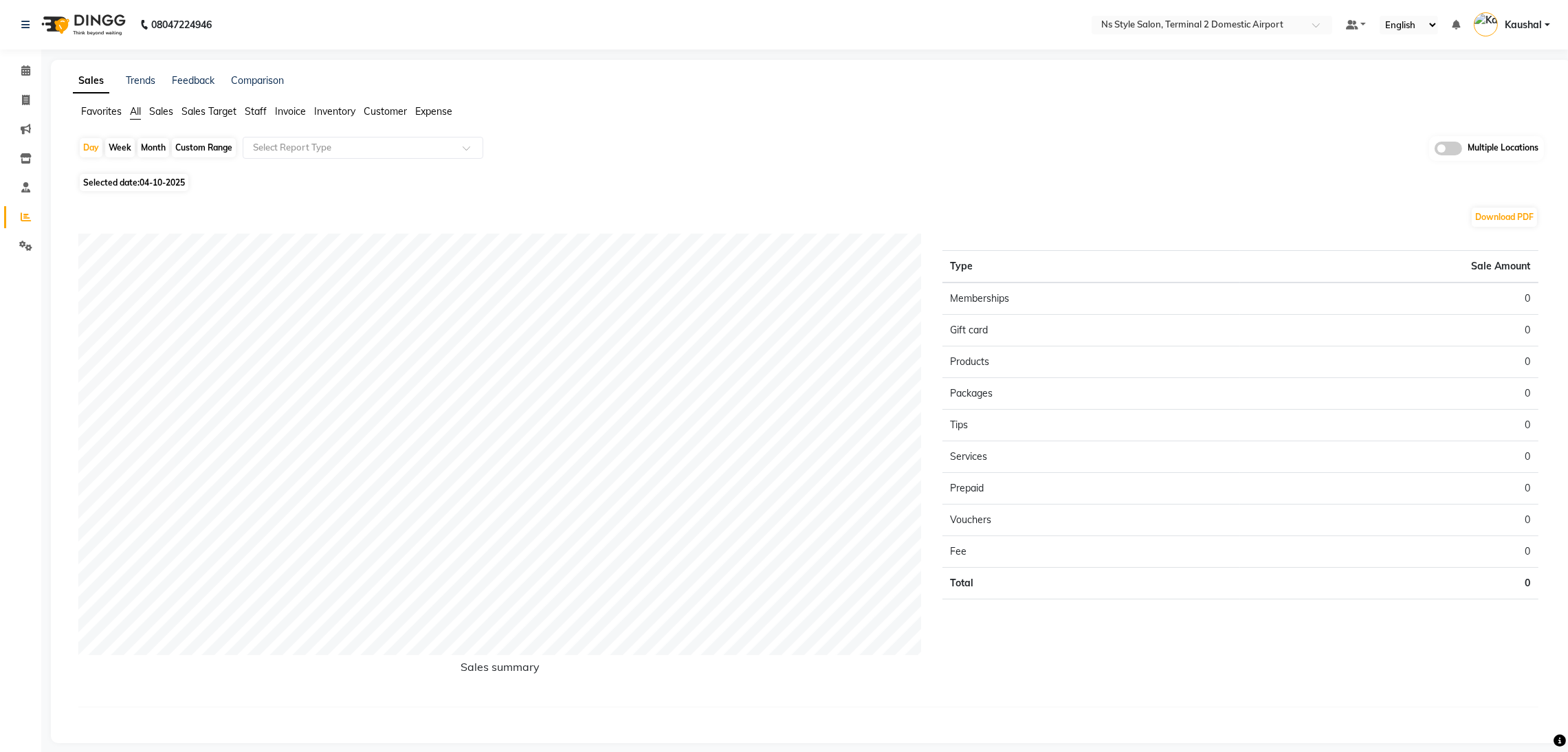
click at [146, 186] on span "04-10-2025" at bounding box center [162, 182] width 45 height 11
select select "10"
select select "2025"
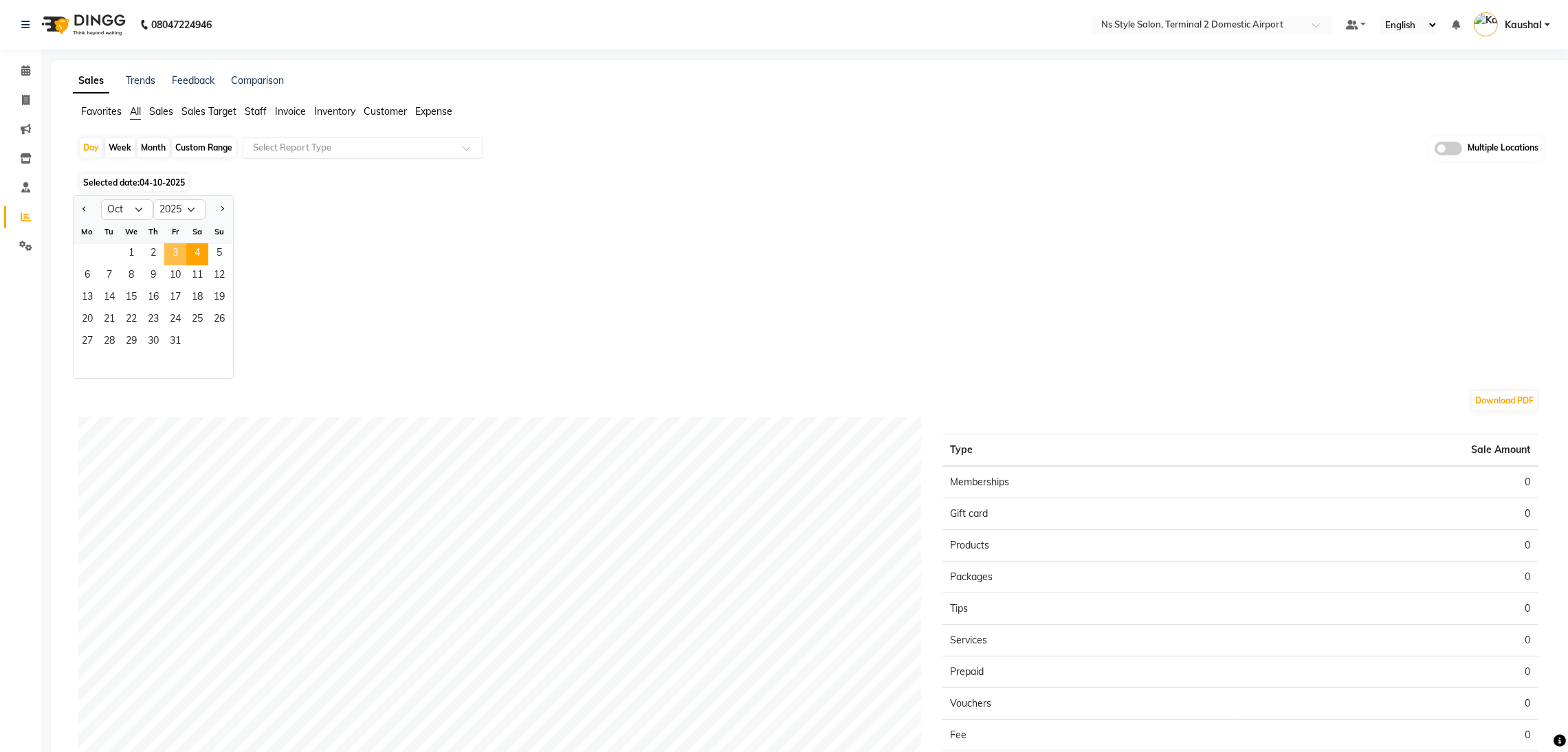
click at [177, 253] on span "3" at bounding box center [175, 254] width 22 height 22
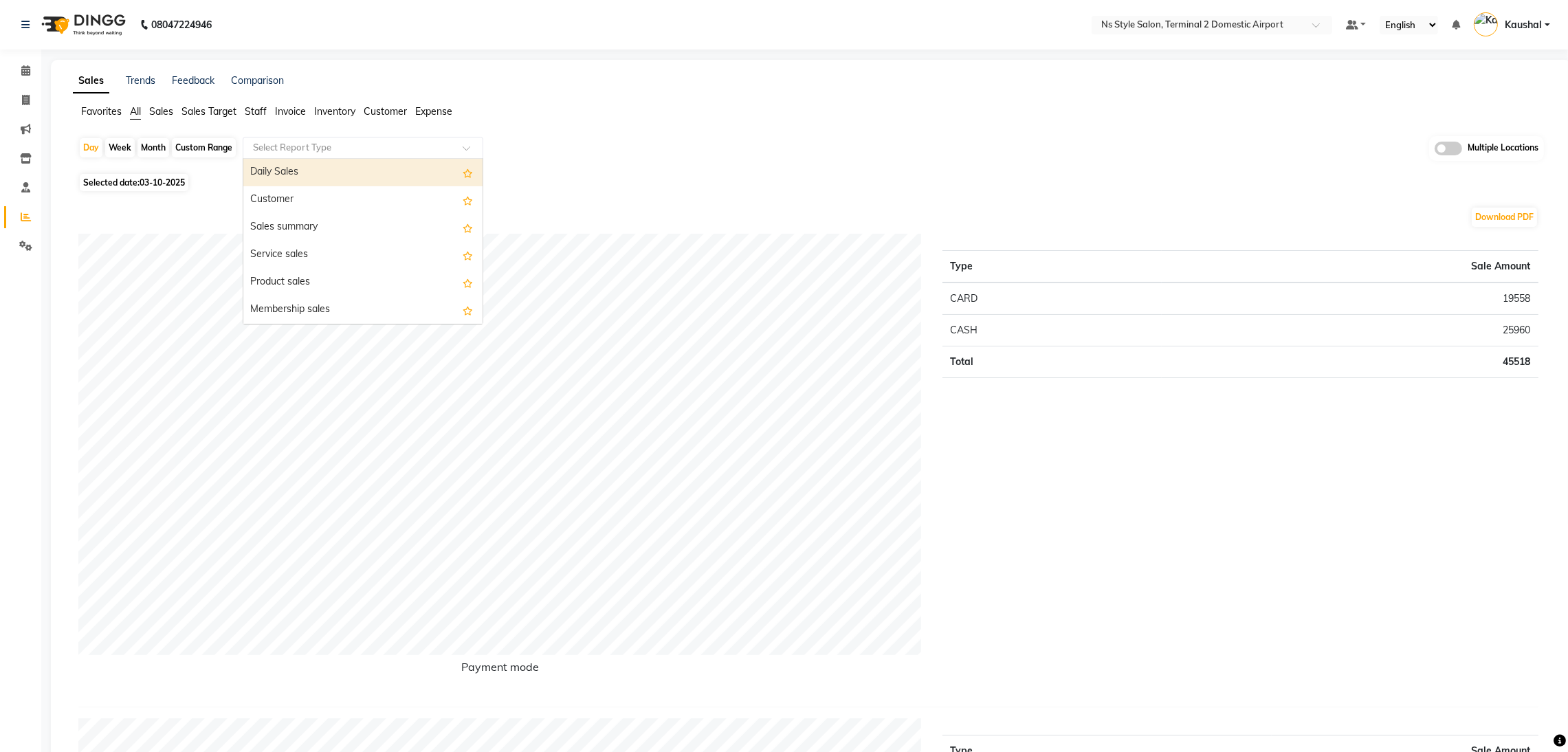
click at [465, 150] on span at bounding box center [471, 152] width 17 height 14
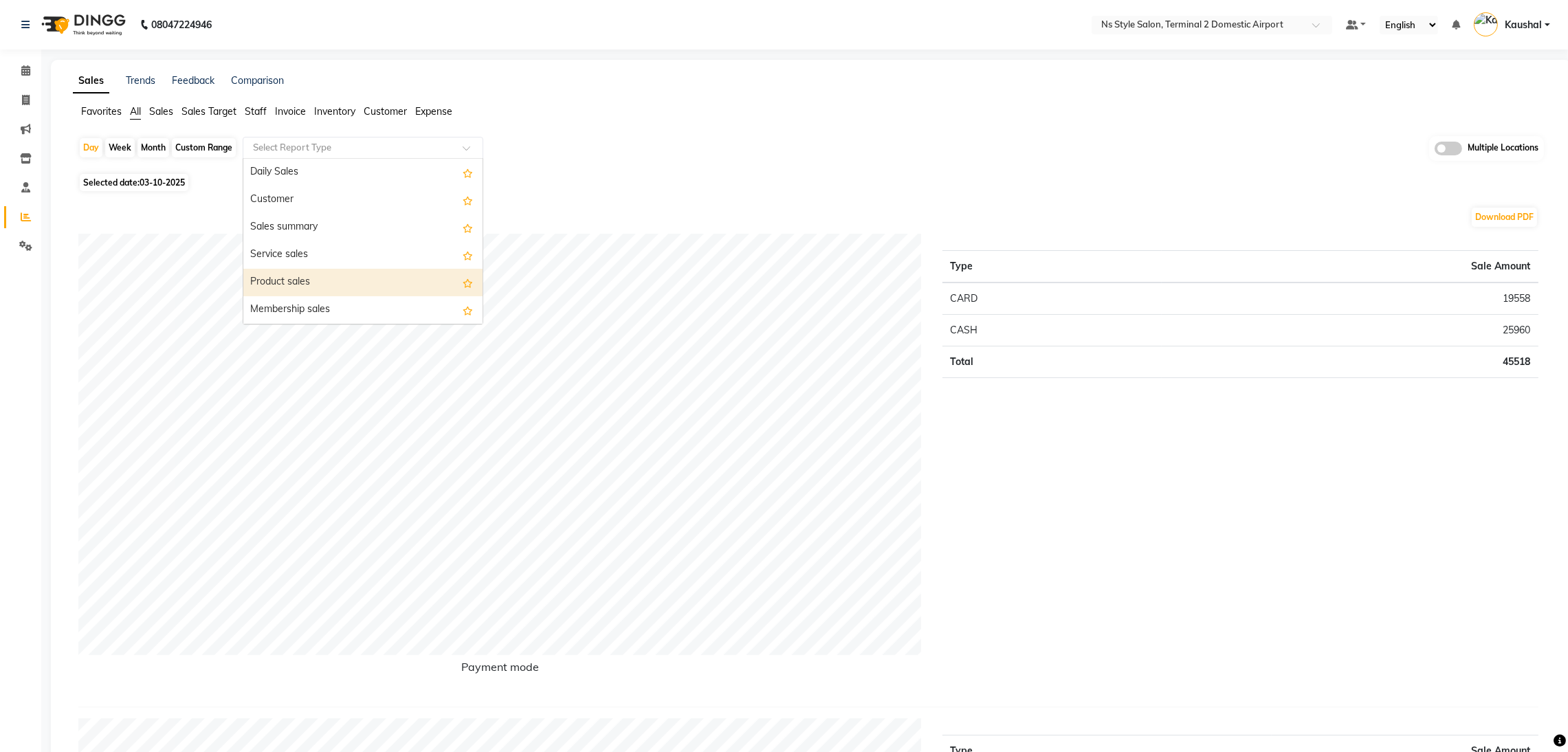
click at [401, 277] on div "Product sales" at bounding box center [362, 282] width 239 height 28
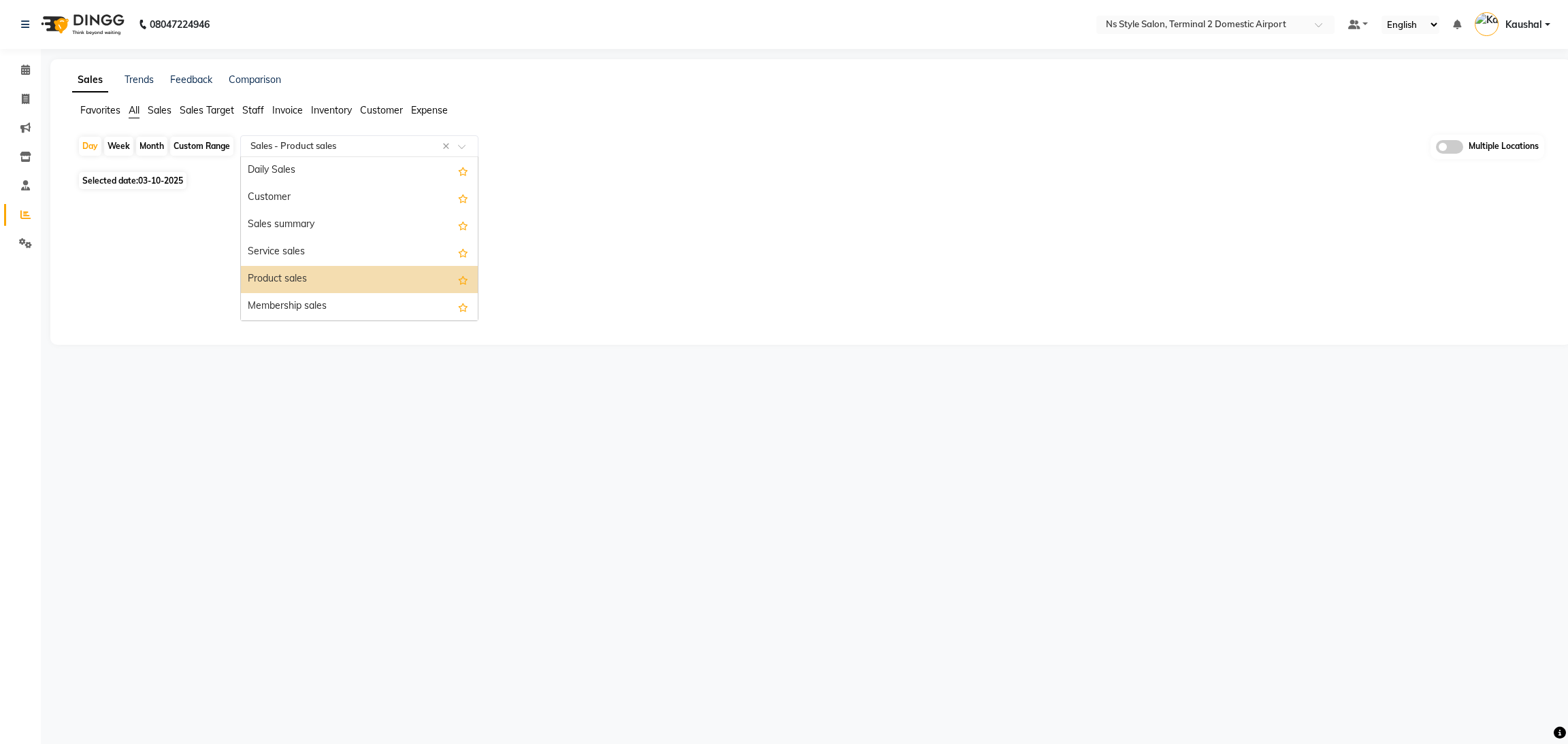
click at [463, 149] on span at bounding box center [466, 150] width 17 height 14
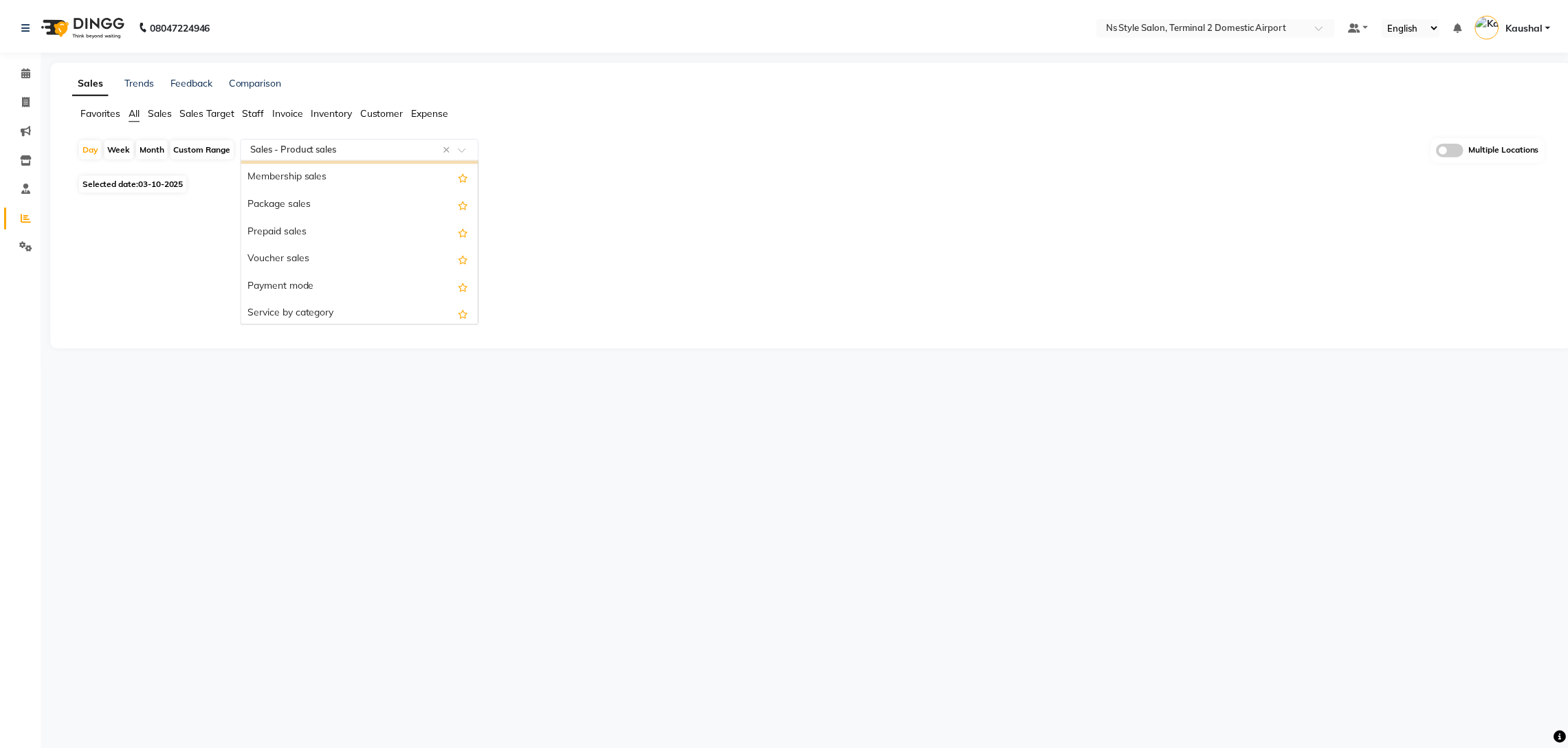
scroll to position [164, 0]
click at [332, 282] on div "Service by category" at bounding box center [362, 283] width 239 height 28
select select "full_report"
select select "csv"
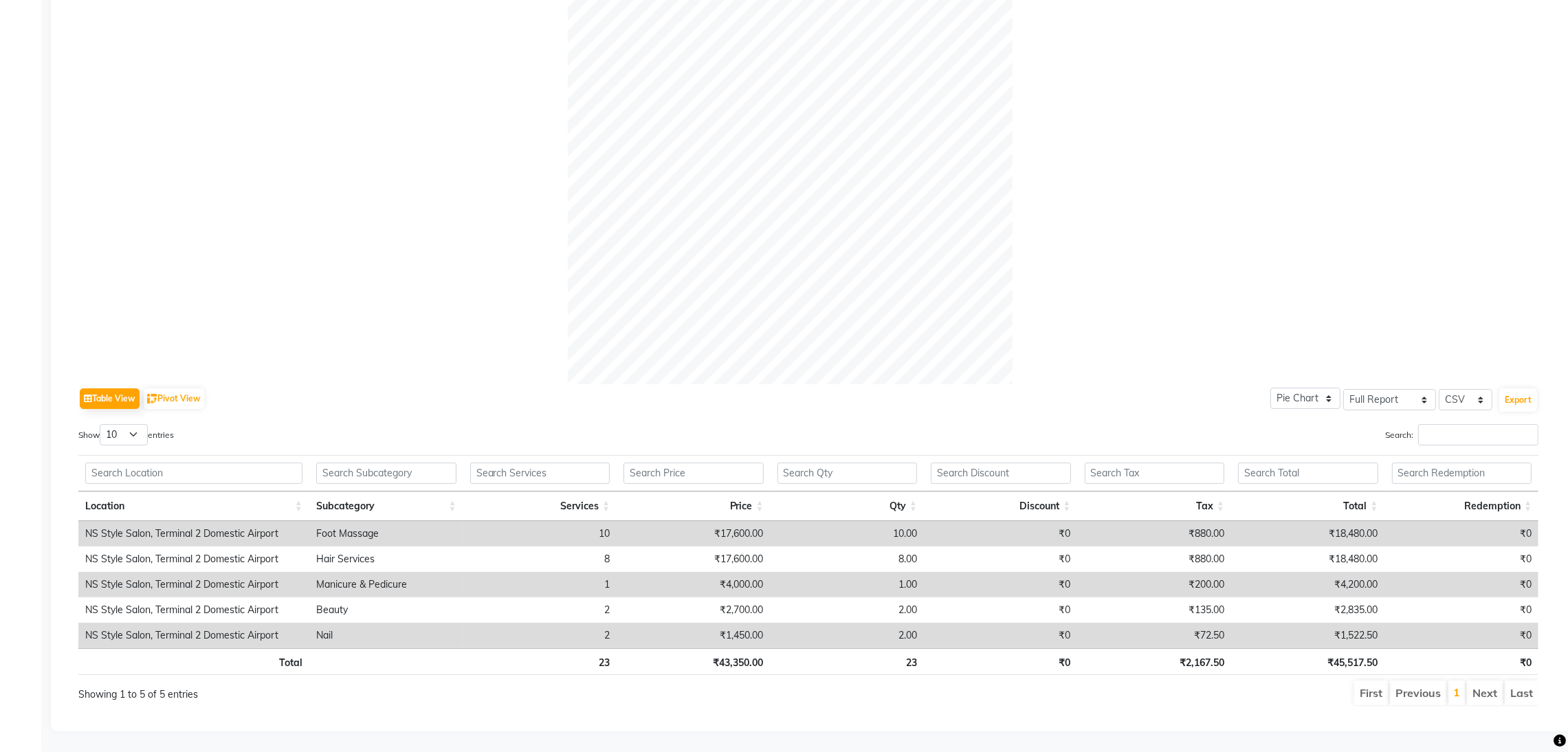
scroll to position [294, 0]
